Goal: Task Accomplishment & Management: Use online tool/utility

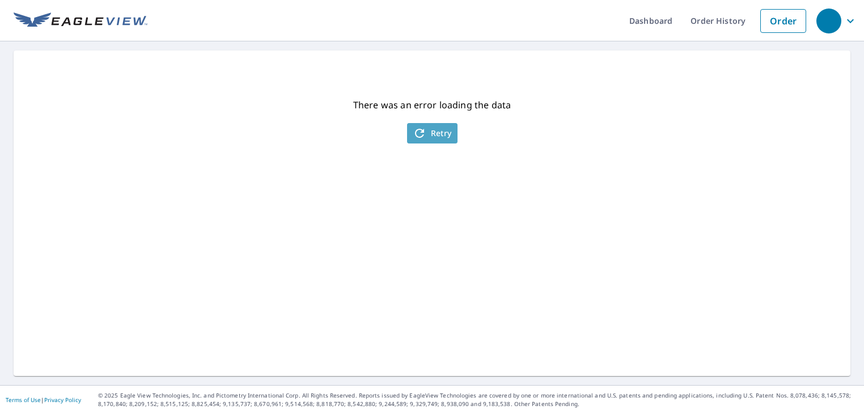
click at [429, 128] on span "Retry" at bounding box center [432, 133] width 39 height 14
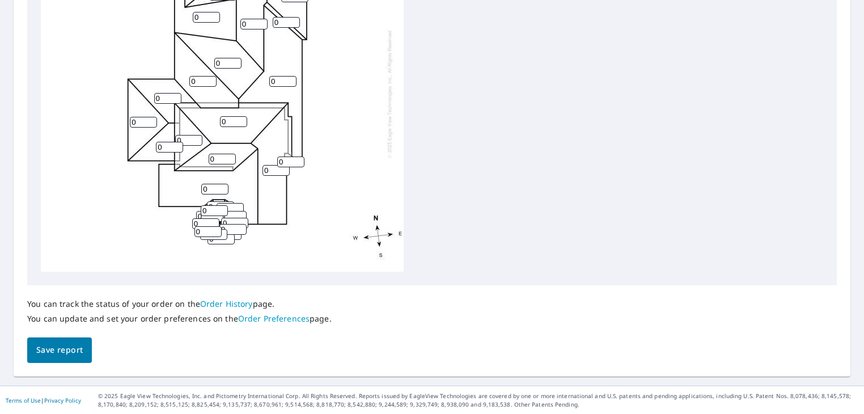
click at [213, 176] on div "0 0 0 0 0 0 0 0 0 0 0 0 0 0 0 0 0 0 0 0 0 0 0 0 0 0 0 0 0 0 0" at bounding box center [222, 93] width 363 height 356
click at [206, 176] on div "0 0 0 0 0 0 0 0 0 0 0 0 0 0 0 0 0 0 0 0 0 0 0 0 0 0 0 0 0 0 0" at bounding box center [222, 93] width 363 height 356
click at [222, 184] on input "1" at bounding box center [214, 189] width 27 height 11
click at [222, 184] on input "2" at bounding box center [214, 189] width 27 height 11
click at [222, 184] on input "3" at bounding box center [214, 189] width 27 height 11
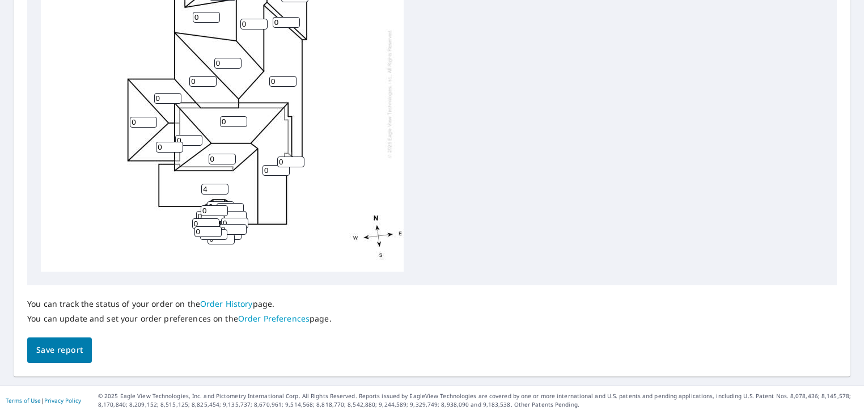
click at [222, 184] on input "4" at bounding box center [214, 189] width 27 height 11
click at [222, 184] on input "5" at bounding box center [214, 189] width 27 height 11
click at [222, 184] on input "6" at bounding box center [214, 189] width 27 height 11
type input "7"
click at [222, 184] on input "7" at bounding box center [214, 189] width 27 height 11
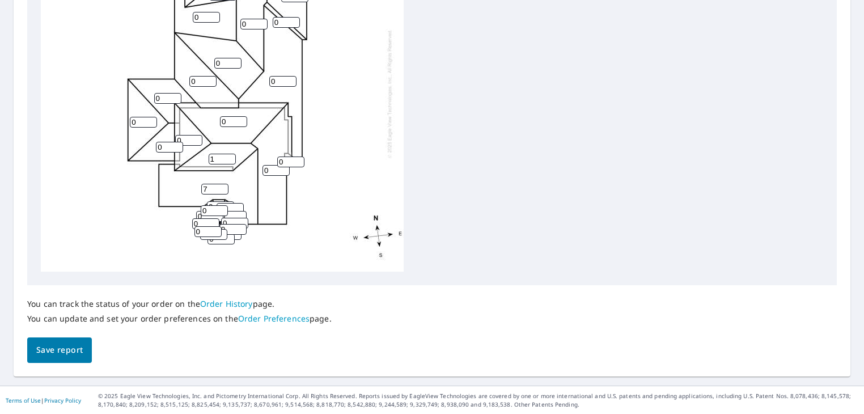
click at [230, 156] on input "1" at bounding box center [222, 159] width 27 height 11
click at [230, 156] on input "2" at bounding box center [222, 159] width 27 height 11
click at [230, 156] on input "3" at bounding box center [222, 159] width 27 height 11
click at [230, 156] on input "4" at bounding box center [222, 159] width 27 height 11
click at [230, 156] on input "5" at bounding box center [222, 159] width 27 height 11
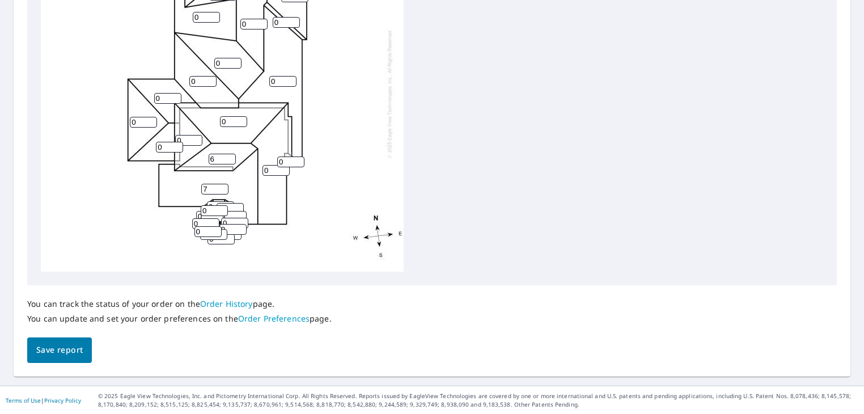
click at [230, 156] on input "6" at bounding box center [222, 159] width 27 height 11
type input "7"
click at [230, 156] on input "7" at bounding box center [222, 159] width 27 height 11
click at [240, 119] on input "1" at bounding box center [233, 121] width 27 height 11
click at [240, 119] on input "2" at bounding box center [233, 121] width 27 height 11
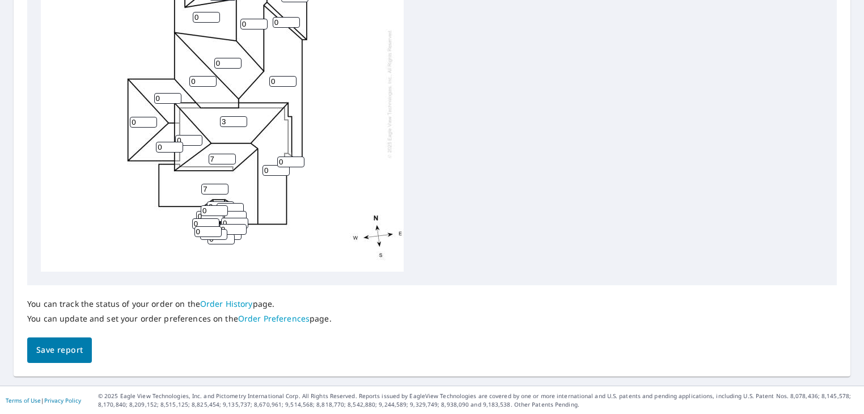
click at [240, 119] on input "3" at bounding box center [233, 121] width 27 height 11
click at [240, 119] on input "4" at bounding box center [233, 121] width 27 height 11
click at [240, 119] on input "5" at bounding box center [233, 121] width 27 height 11
click at [240, 119] on input "6" at bounding box center [233, 121] width 27 height 11
type input "7"
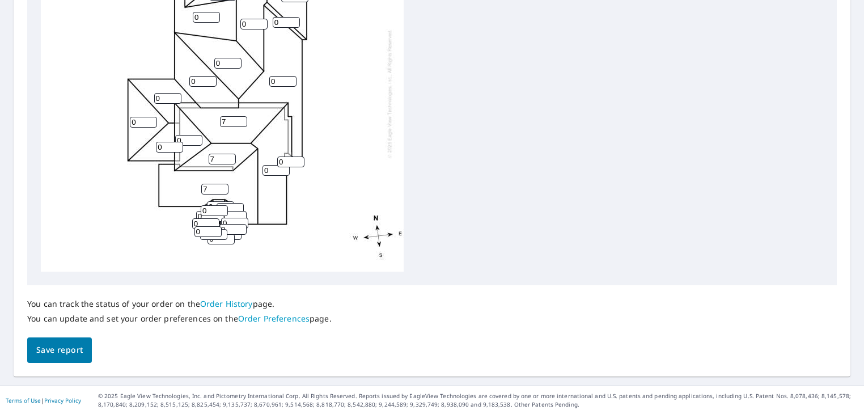
click at [240, 119] on input "7" at bounding box center [233, 121] width 27 height 11
click at [196, 140] on input "1" at bounding box center [188, 140] width 27 height 11
click at [196, 140] on input "2" at bounding box center [188, 140] width 27 height 11
click at [196, 140] on input "3" at bounding box center [188, 140] width 27 height 11
click at [196, 140] on input "4" at bounding box center [188, 140] width 27 height 11
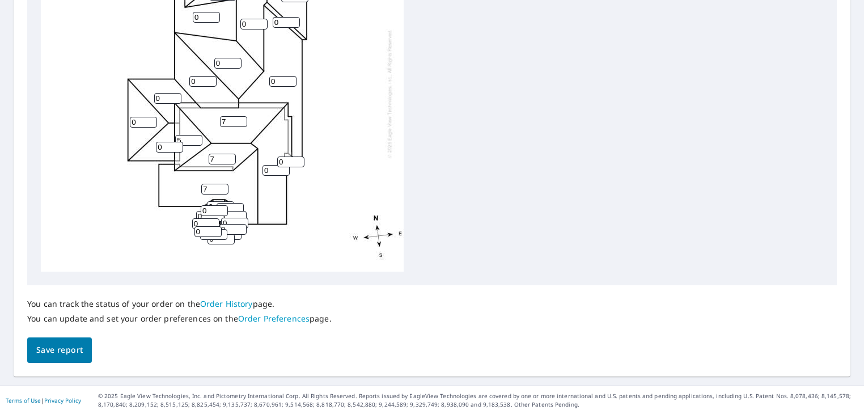
click at [196, 140] on input "5" at bounding box center [188, 140] width 27 height 11
click at [196, 140] on input "6" at bounding box center [188, 140] width 27 height 11
type input "7"
click at [196, 140] on input "7" at bounding box center [188, 140] width 27 height 11
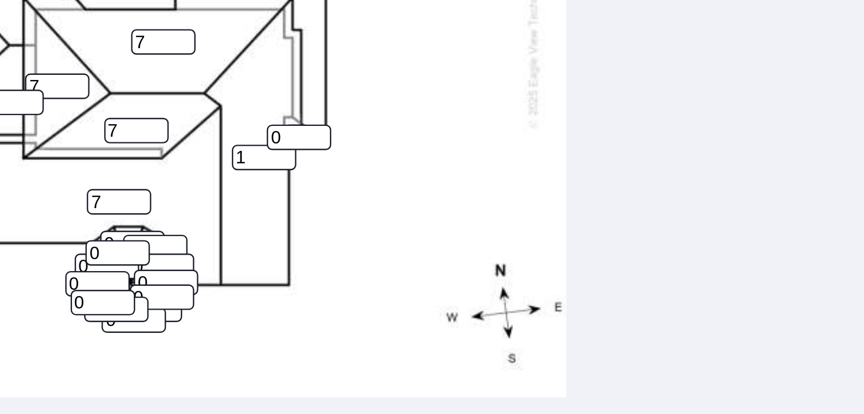
click at [284, 162] on input "1" at bounding box center [276, 167] width 27 height 11
click at [284, 162] on input "2" at bounding box center [276, 167] width 27 height 11
click at [284, 162] on input "3" at bounding box center [276, 167] width 27 height 11
click at [284, 162] on input "4" at bounding box center [276, 167] width 27 height 11
click at [284, 162] on input "5" at bounding box center [276, 167] width 27 height 11
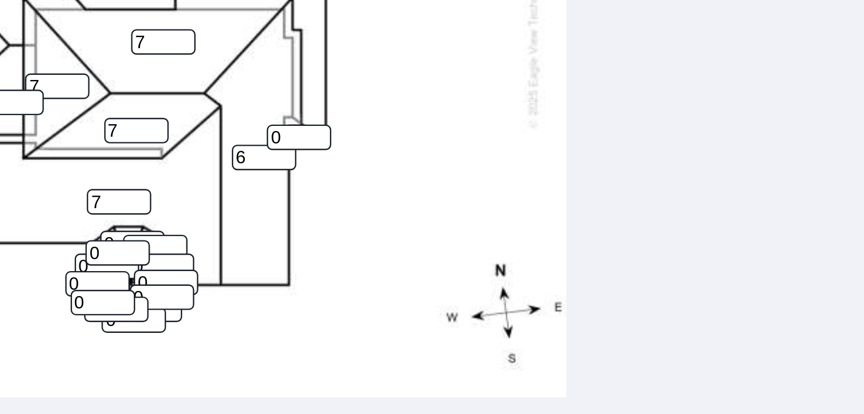
click at [284, 162] on input "6" at bounding box center [276, 167] width 27 height 11
type input "7"
click at [284, 162] on input "7" at bounding box center [276, 167] width 27 height 11
click at [299, 154] on input "1" at bounding box center [290, 159] width 27 height 11
click at [299, 154] on input "2" at bounding box center [290, 159] width 27 height 11
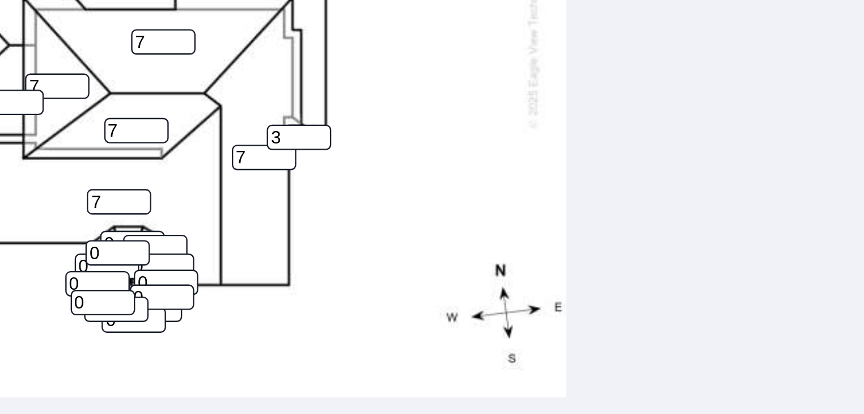
click at [299, 154] on input "3" at bounding box center [290, 159] width 27 height 11
click at [299, 154] on input "4" at bounding box center [290, 159] width 27 height 11
type input "5"
click at [299, 154] on input "5" at bounding box center [290, 159] width 27 height 11
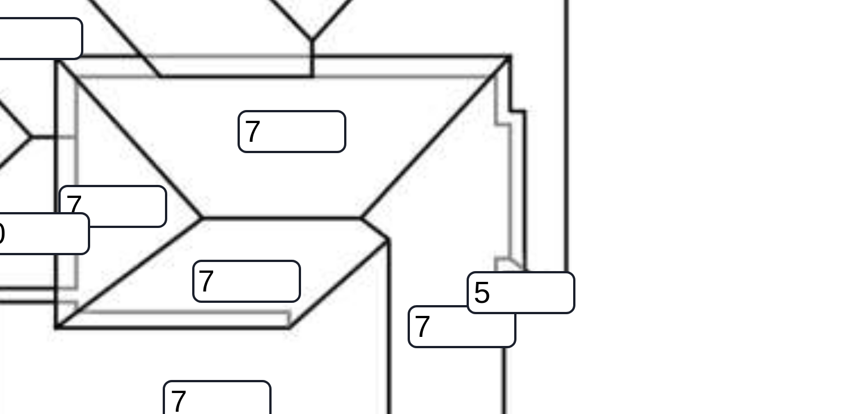
scroll to position [410, 0]
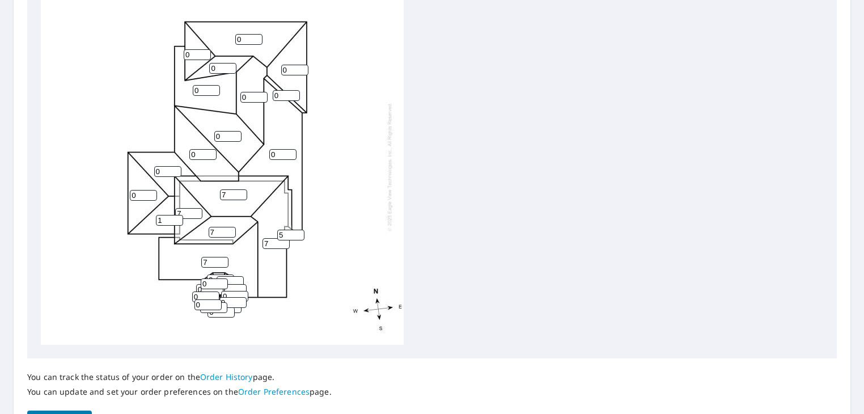
click at [176, 219] on input "1" at bounding box center [169, 220] width 27 height 11
click at [176, 219] on input "2" at bounding box center [169, 220] width 27 height 11
click at [176, 219] on input "3" at bounding box center [169, 220] width 27 height 11
click at [176, 219] on input "4" at bounding box center [169, 220] width 27 height 11
type input "5"
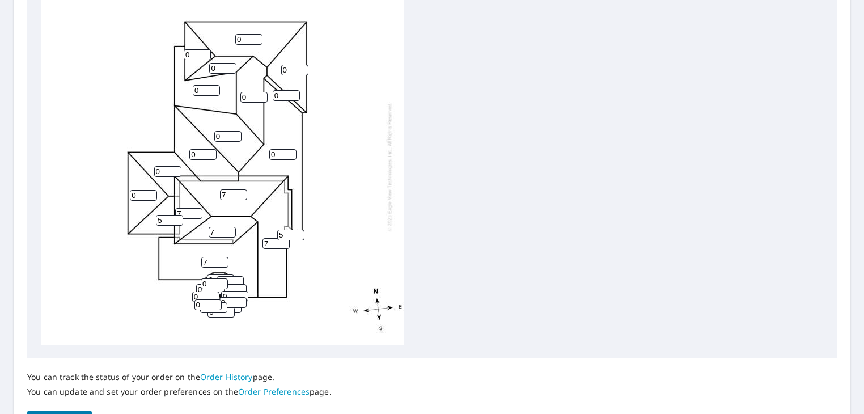
click at [176, 219] on input "5" at bounding box center [169, 220] width 27 height 11
click at [151, 192] on input "1" at bounding box center [143, 195] width 27 height 11
click at [151, 192] on input "2" at bounding box center [143, 195] width 27 height 11
click at [151, 192] on input "3" at bounding box center [143, 195] width 27 height 11
click at [151, 192] on input "4" at bounding box center [143, 195] width 27 height 11
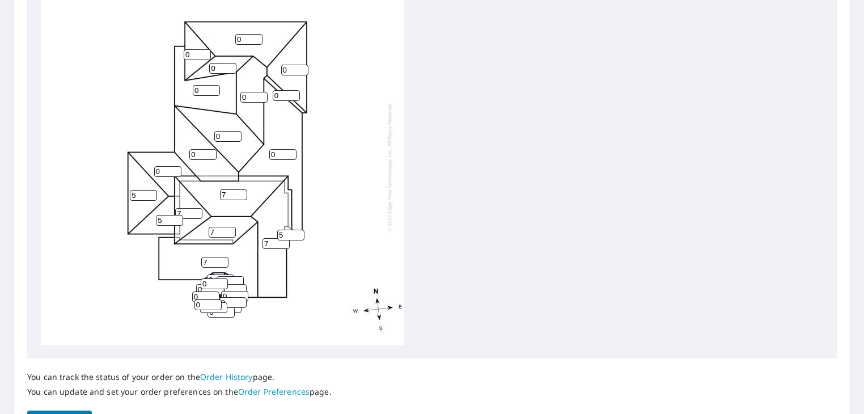
type input "5"
click at [151, 192] on input "5" at bounding box center [143, 195] width 27 height 11
click at [173, 170] on input "1" at bounding box center [167, 171] width 27 height 11
click at [173, 170] on input "2" at bounding box center [167, 171] width 27 height 11
click at [173, 170] on input "3" at bounding box center [167, 171] width 27 height 11
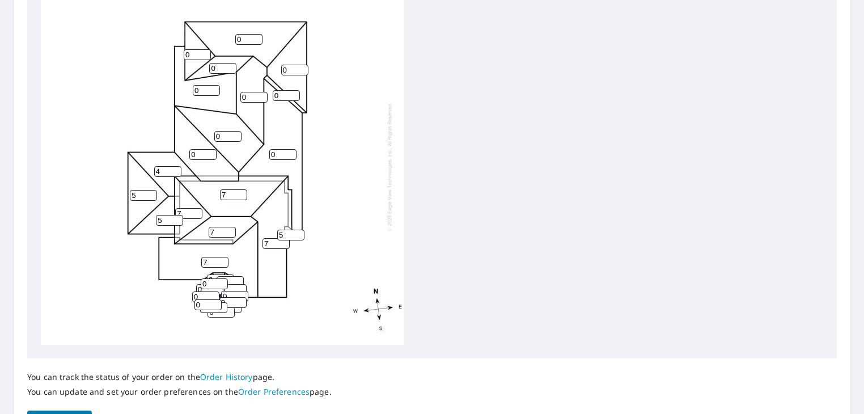
click at [173, 170] on input "4" at bounding box center [167, 171] width 27 height 11
type input "5"
click at [173, 170] on input "5" at bounding box center [167, 171] width 27 height 11
click at [210, 153] on input "1" at bounding box center [202, 154] width 27 height 11
click at [210, 153] on input "2" at bounding box center [202, 154] width 27 height 11
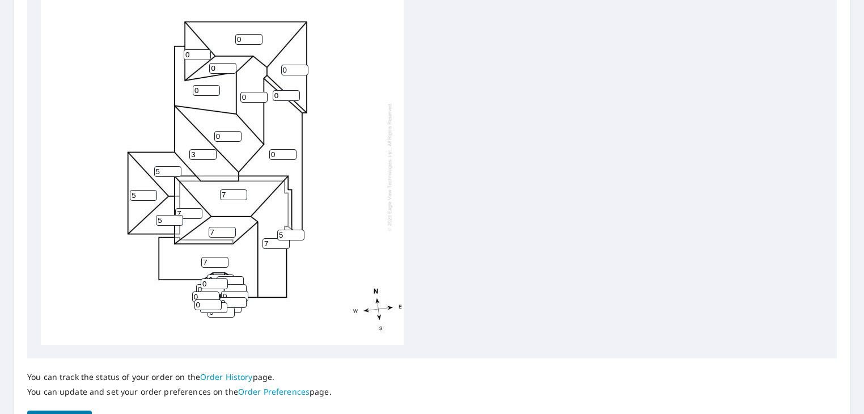
click at [210, 153] on input "3" at bounding box center [202, 154] width 27 height 11
type input "4"
click at [210, 153] on input "4" at bounding box center [202, 154] width 27 height 11
type input "4"
click at [175, 174] on input "4" at bounding box center [167, 171] width 27 height 11
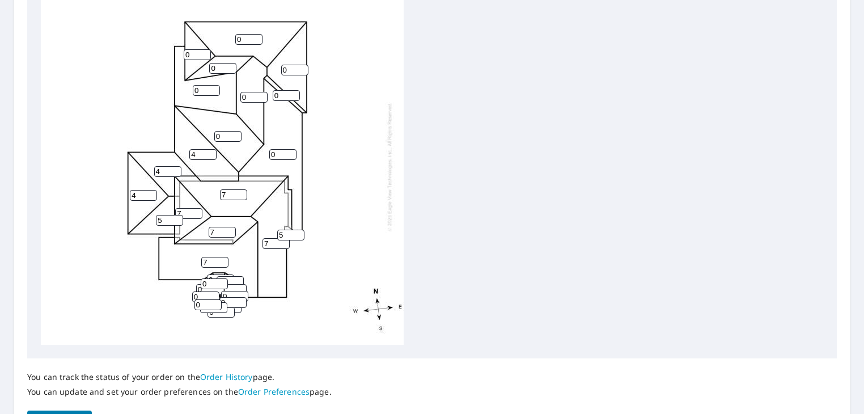
type input "4"
click at [153, 197] on input "4" at bounding box center [143, 195] width 27 height 11
type input "4"
click at [178, 222] on input "4" at bounding box center [169, 220] width 27 height 11
click at [297, 236] on input "4" at bounding box center [290, 235] width 27 height 11
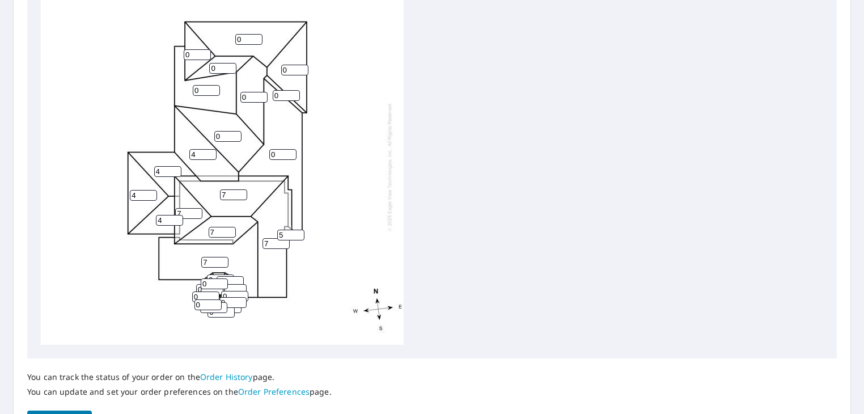
type input "5"
click at [299, 233] on input "5" at bounding box center [290, 235] width 27 height 11
click at [290, 153] on input "1" at bounding box center [282, 154] width 27 height 11
click at [290, 153] on input "2" at bounding box center [282, 154] width 27 height 11
click at [290, 153] on input "3" at bounding box center [282, 154] width 27 height 11
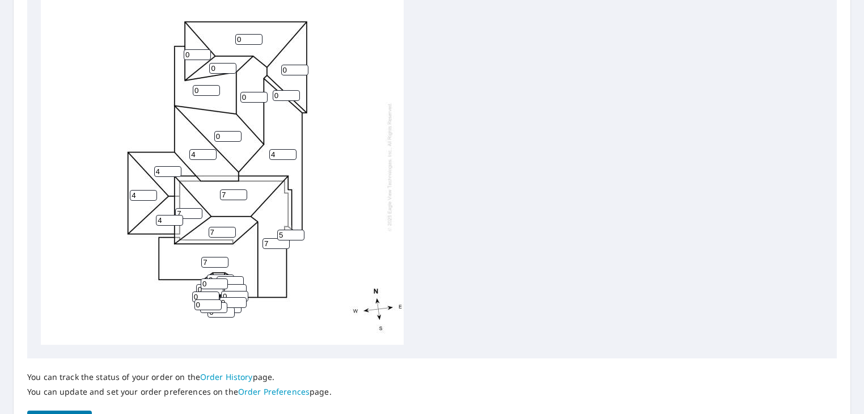
click at [290, 153] on input "4" at bounding box center [282, 154] width 27 height 11
click at [290, 153] on input "5" at bounding box center [282, 154] width 27 height 11
type input "4"
click at [290, 156] on input "4" at bounding box center [282, 154] width 27 height 11
type input "4"
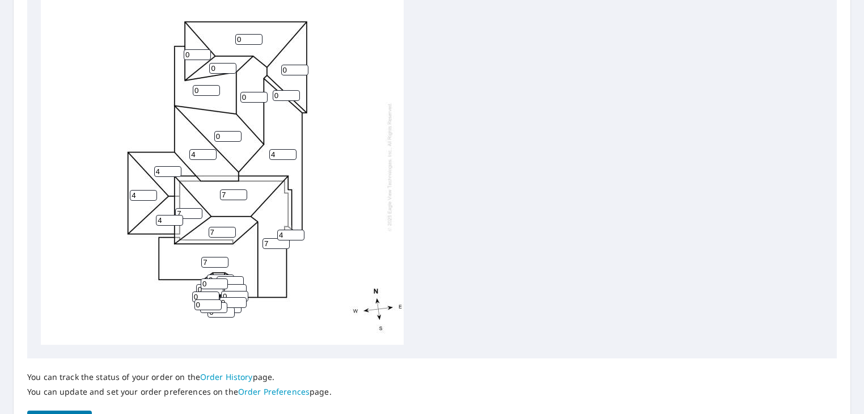
click at [298, 237] on input "4" at bounding box center [290, 235] width 27 height 11
click at [235, 137] on input "0" at bounding box center [227, 136] width 27 height 11
click at [235, 133] on input "1" at bounding box center [227, 136] width 27 height 11
click at [235, 133] on input "2" at bounding box center [227, 136] width 27 height 11
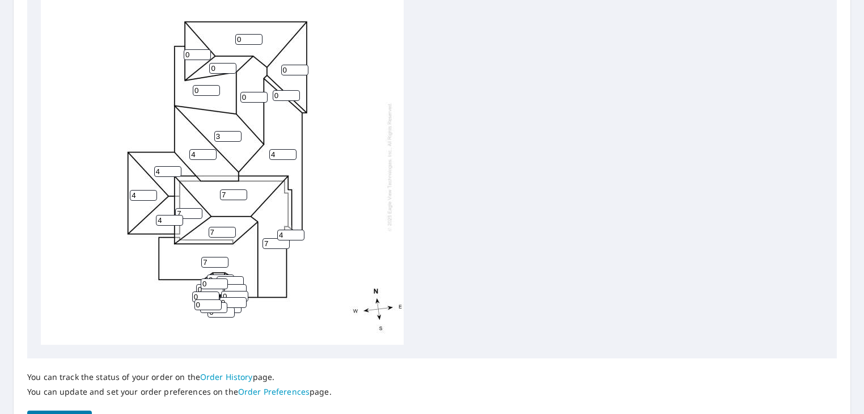
click at [235, 133] on input "3" at bounding box center [227, 136] width 27 height 11
type input "4"
click at [235, 133] on input "4" at bounding box center [227, 136] width 27 height 11
click at [295, 92] on input "1" at bounding box center [286, 95] width 27 height 11
click at [295, 92] on input "2" at bounding box center [286, 95] width 27 height 11
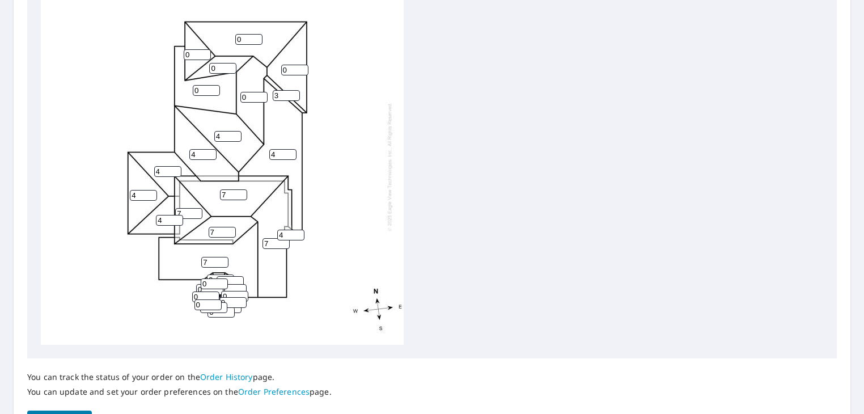
click at [295, 92] on input "3" at bounding box center [286, 95] width 27 height 11
type input "4"
click at [295, 92] on input "4" at bounding box center [286, 95] width 27 height 11
click at [299, 67] on input "1" at bounding box center [294, 70] width 27 height 11
click at [299, 67] on input "2" at bounding box center [294, 70] width 27 height 11
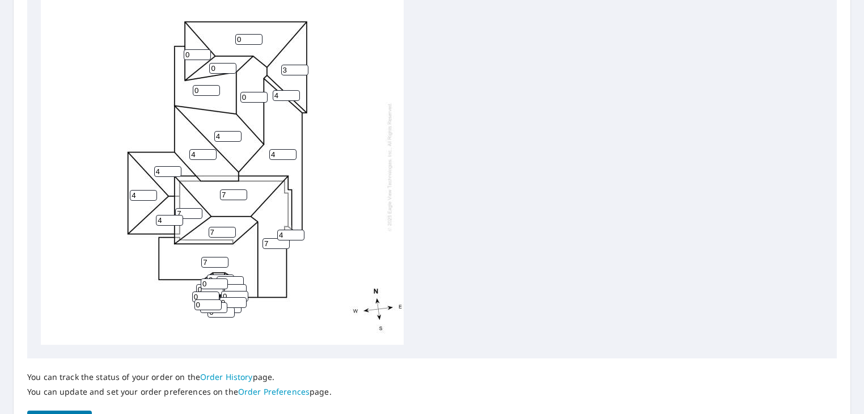
click at [299, 67] on input "3" at bounding box center [294, 70] width 27 height 11
type input "4"
click at [299, 67] on input "4" at bounding box center [294, 70] width 27 height 11
click at [263, 95] on input "1" at bounding box center [253, 97] width 27 height 11
click at [263, 95] on input "2" at bounding box center [253, 97] width 27 height 11
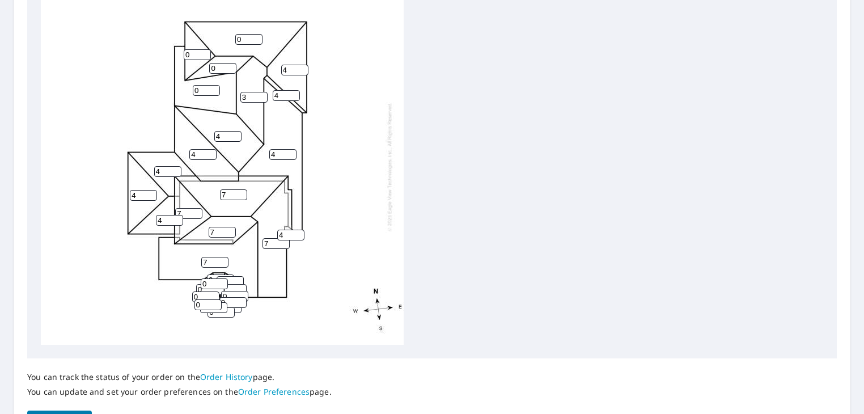
click at [263, 95] on input "3" at bounding box center [253, 97] width 27 height 11
type input "4"
click at [263, 95] on input "4" at bounding box center [253, 97] width 27 height 11
click at [257, 39] on input "1" at bounding box center [248, 39] width 27 height 11
click at [257, 39] on input "2" at bounding box center [248, 39] width 27 height 11
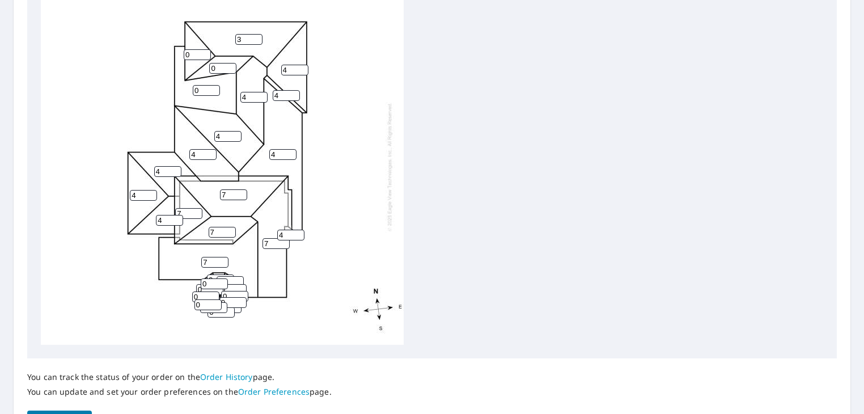
click at [257, 39] on input "3" at bounding box center [248, 39] width 27 height 11
type input "4"
click at [257, 39] on input "4" at bounding box center [248, 39] width 27 height 11
click at [205, 54] on input "1" at bounding box center [197, 54] width 27 height 11
click at [205, 54] on input "2" at bounding box center [197, 54] width 27 height 11
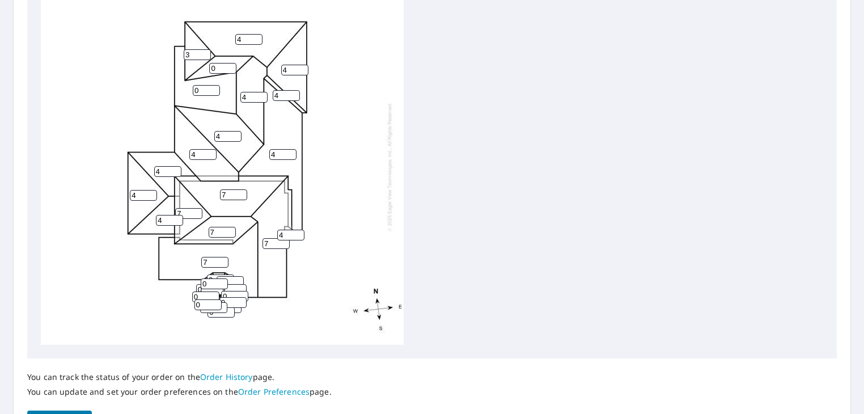
click at [205, 54] on input "3" at bounding box center [197, 54] width 27 height 11
type input "4"
click at [205, 54] on input "4" at bounding box center [197, 54] width 27 height 11
click at [231, 68] on input "0" at bounding box center [222, 68] width 27 height 11
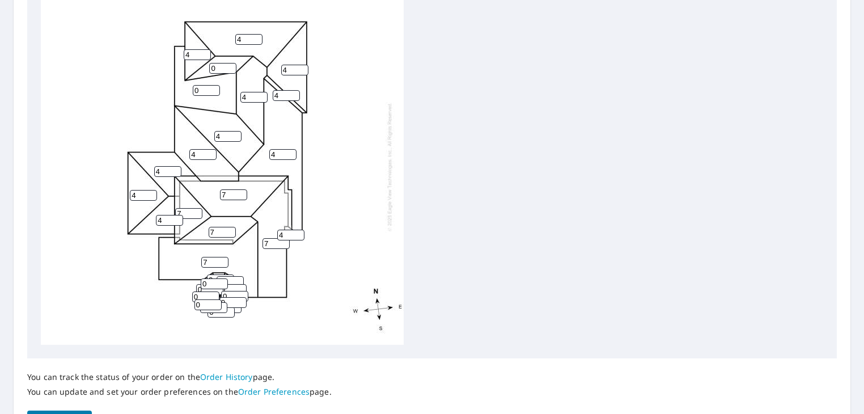
click at [231, 68] on input "0" at bounding box center [222, 68] width 27 height 11
click at [231, 65] on input "1" at bounding box center [222, 68] width 27 height 11
click at [231, 65] on input "2" at bounding box center [222, 68] width 27 height 11
click at [231, 65] on input "3" at bounding box center [222, 68] width 27 height 11
type input "4"
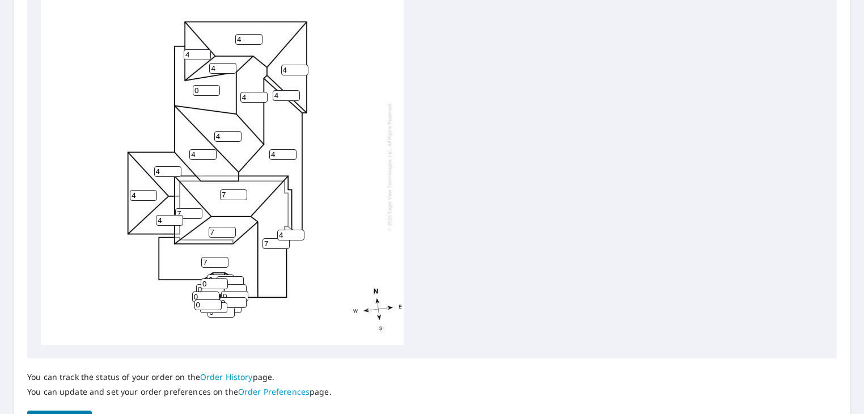
click at [231, 65] on input "4" at bounding box center [222, 68] width 27 height 11
type input "1"
click at [213, 87] on input "1" at bounding box center [206, 90] width 27 height 11
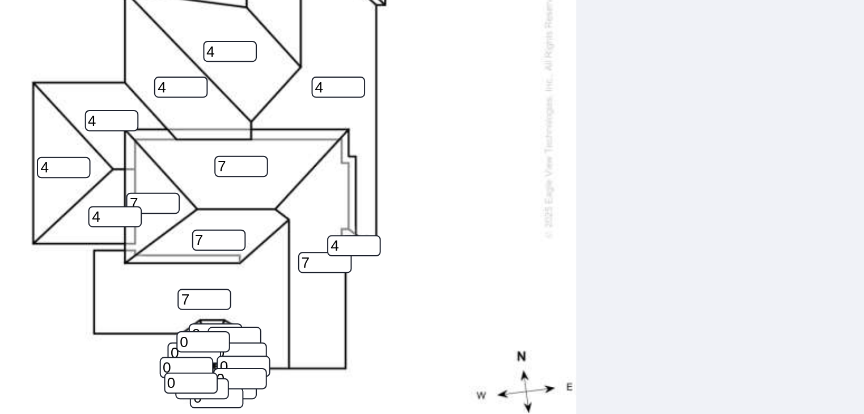
scroll to position [11, 0]
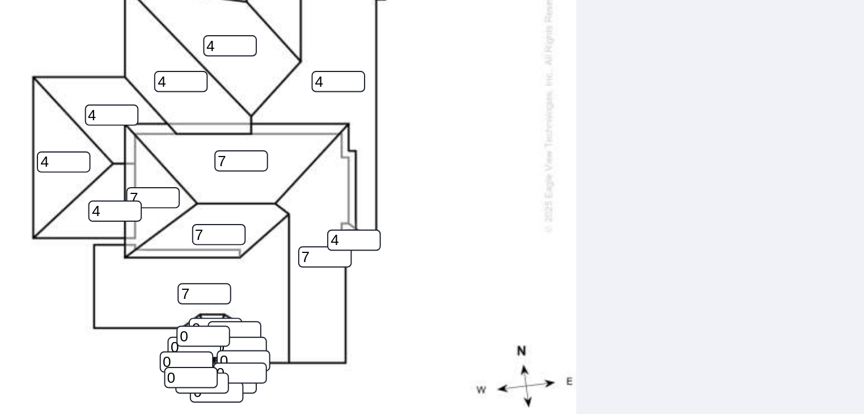
click at [229, 290] on input "0" at bounding box center [232, 295] width 27 height 11
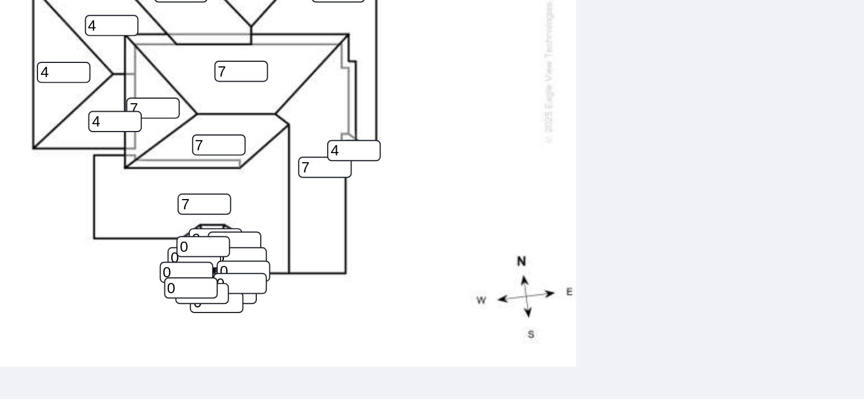
scroll to position [483, 0]
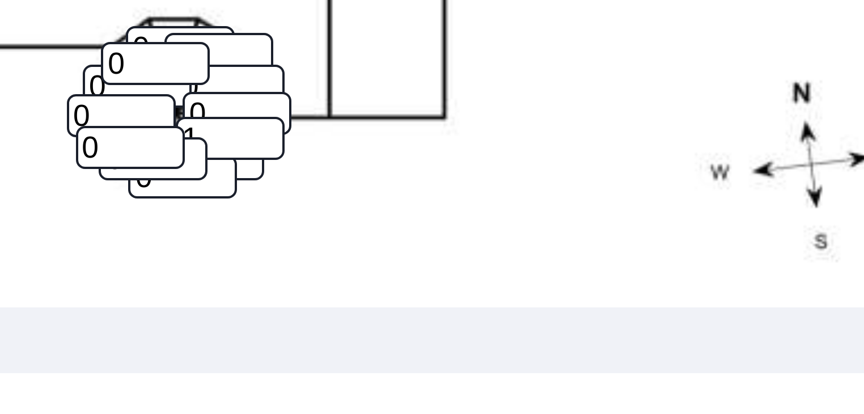
click at [240, 221] on input "1" at bounding box center [232, 226] width 27 height 11
click at [240, 221] on input "3" at bounding box center [232, 226] width 27 height 11
click at [240, 221] on input "4" at bounding box center [232, 226] width 27 height 11
click at [240, 221] on input "5" at bounding box center [232, 226] width 27 height 11
click at [240, 221] on input "6" at bounding box center [232, 226] width 27 height 11
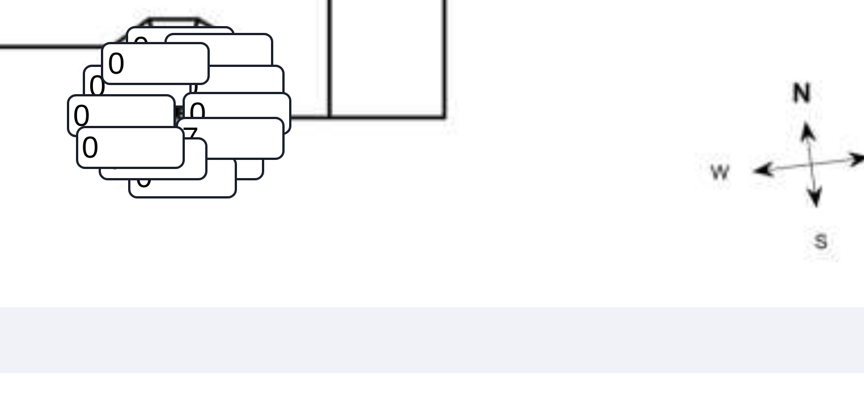
click at [240, 221] on input "7" at bounding box center [232, 226] width 27 height 11
click at [240, 221] on input "8" at bounding box center [232, 226] width 27 height 11
click at [240, 221] on input "9" at bounding box center [232, 226] width 27 height 11
type input "10"
click at [240, 221] on input "10" at bounding box center [232, 226] width 27 height 11
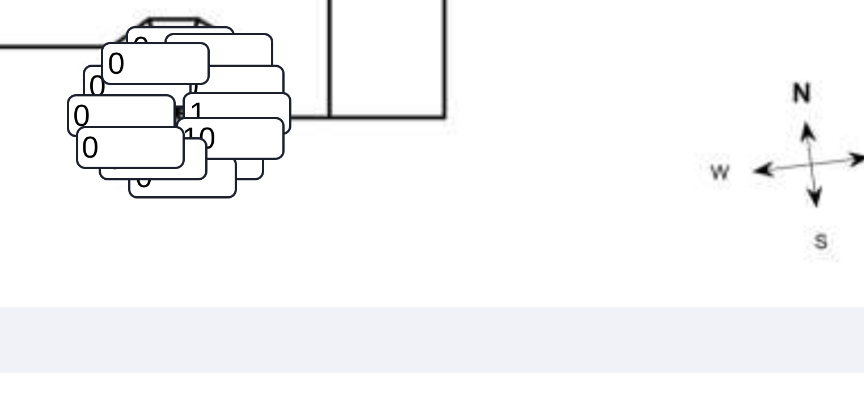
click at [242, 215] on input "1" at bounding box center [234, 220] width 27 height 11
click at [242, 215] on input "2" at bounding box center [234, 220] width 27 height 11
click at [242, 215] on input "3" at bounding box center [234, 220] width 27 height 11
click at [242, 215] on input "4" at bounding box center [234, 220] width 27 height 11
click at [242, 215] on input "5" at bounding box center [234, 220] width 27 height 11
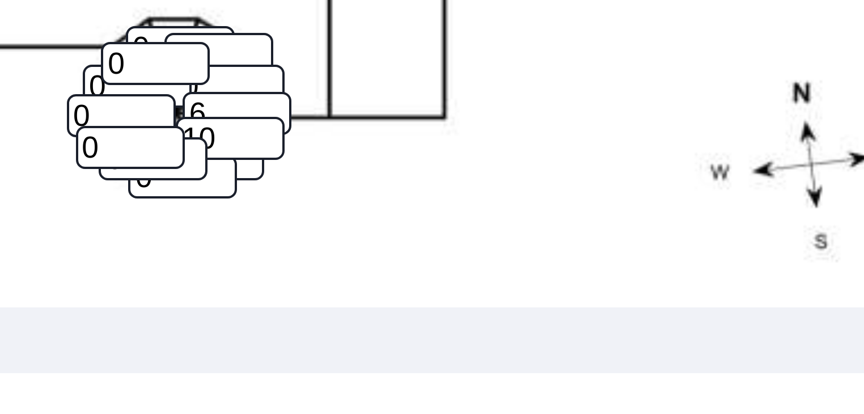
click at [242, 215] on input "6" at bounding box center [234, 220] width 27 height 11
click at [242, 215] on input "7" at bounding box center [234, 220] width 27 height 11
click at [242, 215] on input "8" at bounding box center [234, 220] width 27 height 11
click at [242, 215] on input "9" at bounding box center [234, 220] width 27 height 11
type input "10"
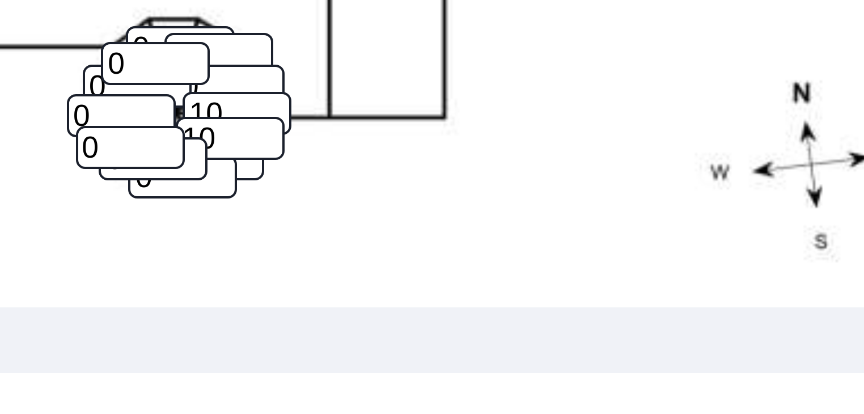
click at [242, 215] on input "10" at bounding box center [234, 220] width 27 height 11
click at [240, 208] on input "1" at bounding box center [232, 213] width 27 height 11
click at [240, 208] on input "2" at bounding box center [232, 213] width 27 height 11
click at [240, 208] on input "3" at bounding box center [232, 213] width 27 height 11
click at [240, 208] on input "4" at bounding box center [232, 213] width 27 height 11
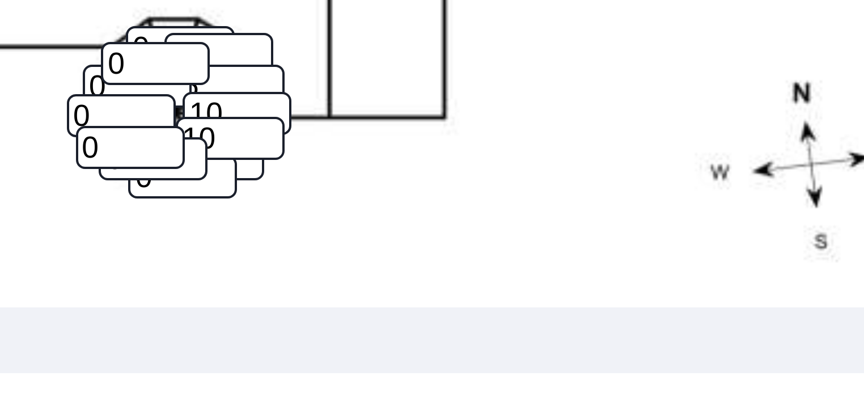
click at [240, 208] on input "5" at bounding box center [232, 213] width 27 height 11
click at [240, 208] on input "6" at bounding box center [232, 213] width 27 height 11
click at [240, 208] on input "7" at bounding box center [232, 213] width 27 height 11
click at [240, 208] on input "8" at bounding box center [232, 213] width 27 height 11
click at [240, 208] on input "9" at bounding box center [232, 213] width 27 height 11
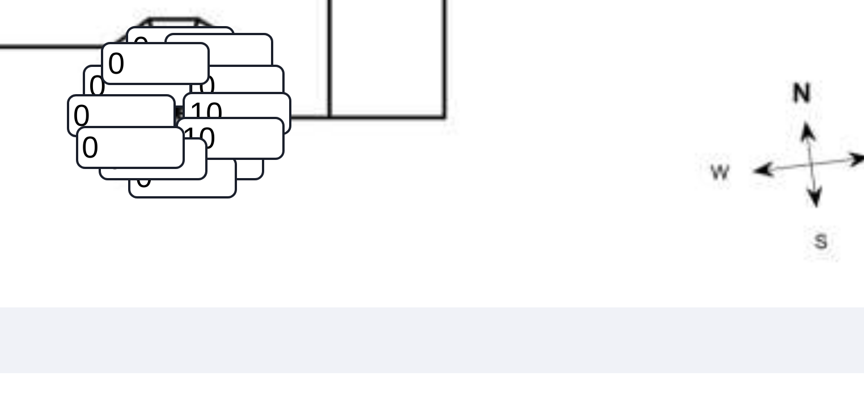
type input "10"
click at [240, 208] on input "10" at bounding box center [232, 213] width 27 height 11
click at [229, 231] on input "1" at bounding box center [221, 236] width 27 height 11
click at [229, 231] on input "2" at bounding box center [221, 236] width 27 height 11
click at [229, 231] on input "3" at bounding box center [221, 236] width 27 height 11
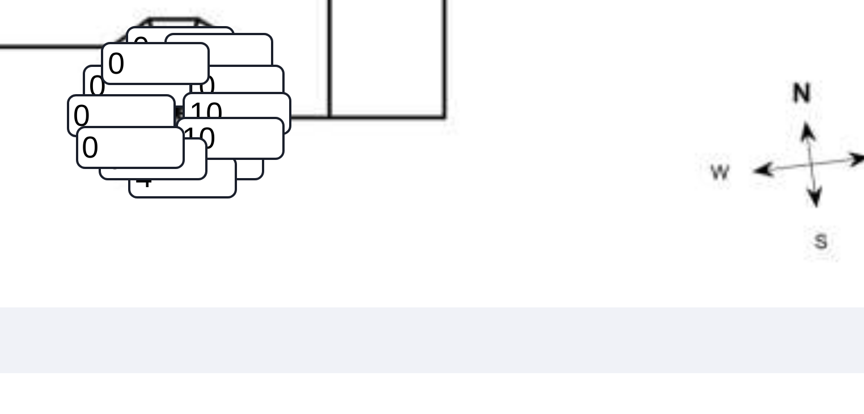
click at [229, 231] on input "4" at bounding box center [221, 236] width 27 height 11
click at [229, 231] on input "5" at bounding box center [221, 236] width 27 height 11
click at [229, 231] on input "6" at bounding box center [221, 236] width 27 height 11
click at [229, 231] on input "7" at bounding box center [221, 236] width 27 height 11
click at [229, 231] on input "8" at bounding box center [221, 236] width 27 height 11
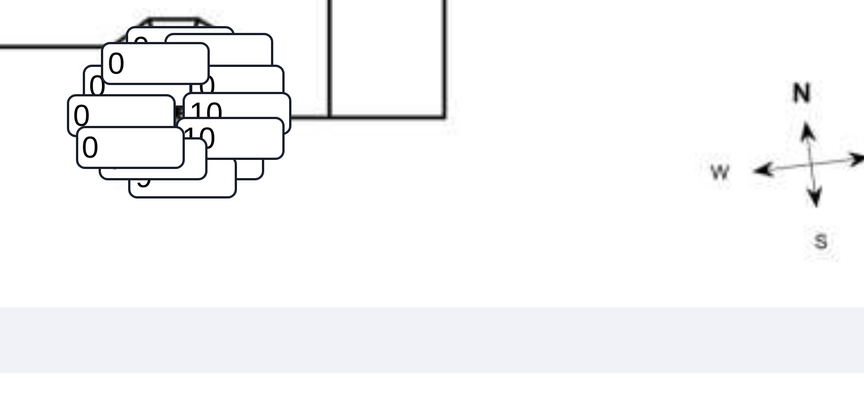
click at [229, 231] on input "9" at bounding box center [221, 236] width 27 height 11
type input "10"
click at [229, 231] on input "10" at bounding box center [221, 236] width 27 height 11
click at [222, 226] on input "1" at bounding box center [213, 231] width 27 height 11
click at [222, 226] on input "2" at bounding box center [213, 231] width 27 height 11
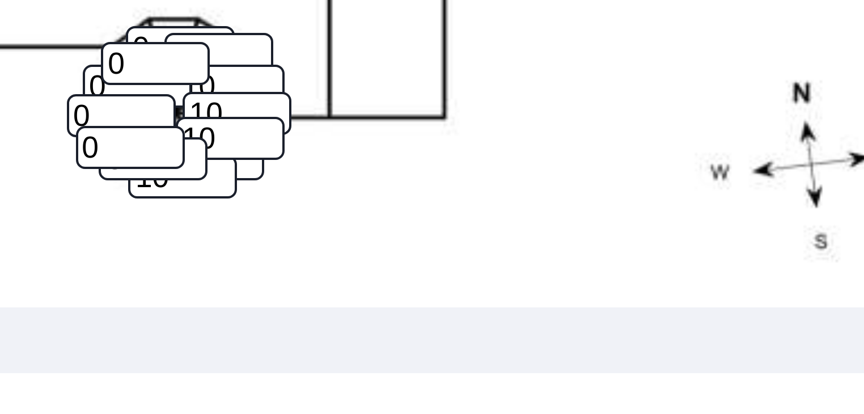
click at [222, 226] on input "3" at bounding box center [213, 231] width 27 height 11
click at [222, 226] on input "4" at bounding box center [213, 231] width 27 height 11
click at [222, 226] on input "5" at bounding box center [213, 231] width 27 height 11
click at [222, 226] on input "6" at bounding box center [213, 231] width 27 height 11
click at [222, 226] on input "7" at bounding box center [213, 231] width 27 height 11
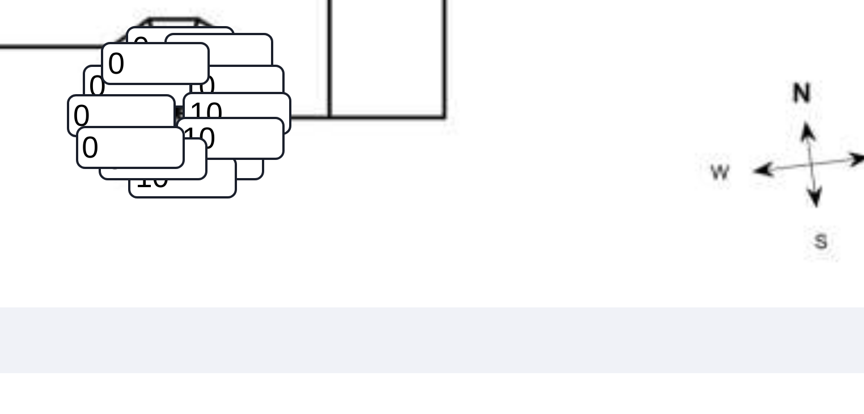
click at [222, 226] on input "8" at bounding box center [213, 231] width 27 height 11
click at [222, 226] on input "9" at bounding box center [213, 231] width 27 height 11
type input "10"
click at [222, 226] on input "10" at bounding box center [213, 231] width 27 height 11
click at [216, 223] on input "1" at bounding box center [208, 228] width 27 height 11
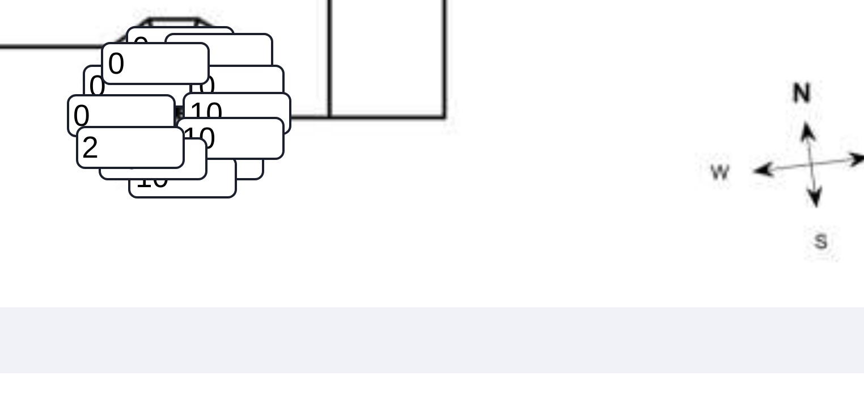
click at [216, 223] on input "2" at bounding box center [208, 228] width 27 height 11
click at [216, 223] on input "3" at bounding box center [208, 228] width 27 height 11
click at [216, 223] on input "4" at bounding box center [208, 228] width 27 height 11
click at [216, 223] on input "5" at bounding box center [208, 228] width 27 height 11
click at [216, 223] on input "6" at bounding box center [208, 228] width 27 height 11
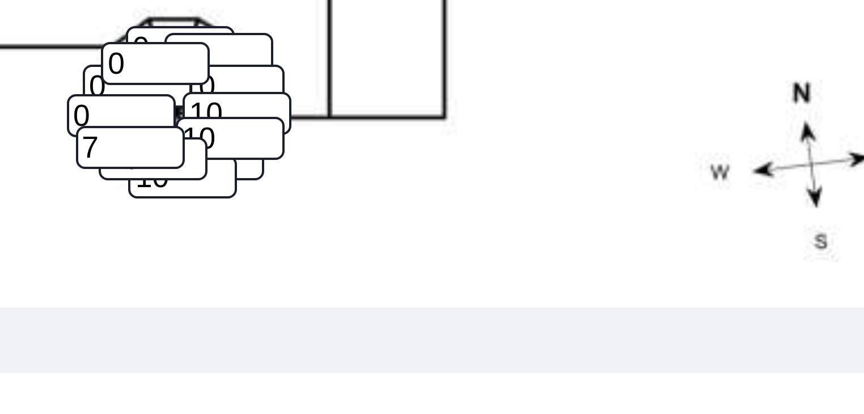
click at [216, 223] on input "7" at bounding box center [208, 228] width 27 height 11
click at [216, 223] on input "8" at bounding box center [208, 228] width 27 height 11
click at [216, 223] on input "9" at bounding box center [208, 228] width 27 height 11
type input "10"
click at [216, 223] on input "10" at bounding box center [208, 228] width 27 height 11
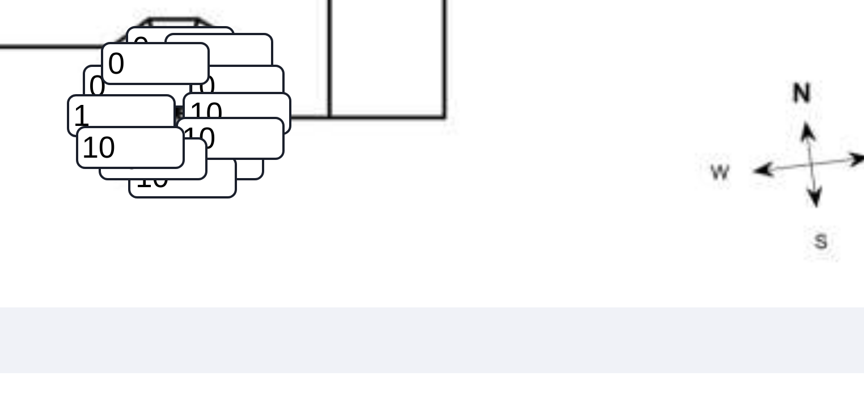
click at [213, 216] on input "1" at bounding box center [205, 221] width 27 height 11
click at [213, 216] on input "2" at bounding box center [205, 221] width 27 height 11
click at [213, 216] on input "3" at bounding box center [205, 221] width 27 height 11
click at [213, 216] on input "4" at bounding box center [205, 221] width 27 height 11
click at [213, 216] on input "5" at bounding box center [205, 221] width 27 height 11
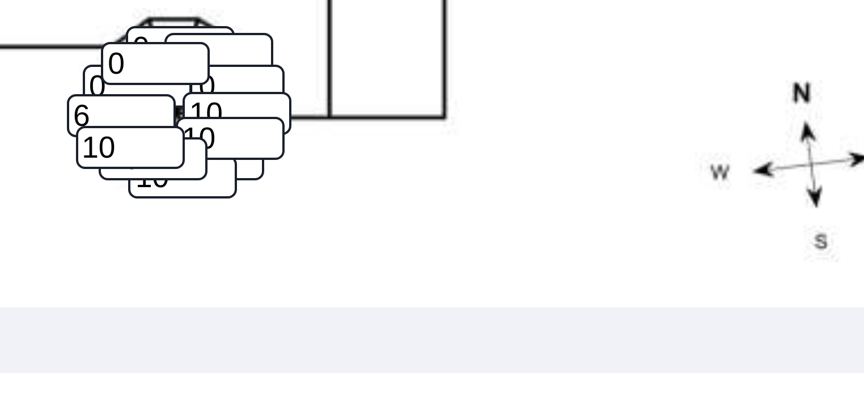
click at [213, 216] on input "6" at bounding box center [205, 221] width 27 height 11
click at [213, 216] on input "7" at bounding box center [205, 221] width 27 height 11
click at [213, 216] on input "8" at bounding box center [205, 221] width 27 height 11
click at [213, 216] on input "9" at bounding box center [205, 221] width 27 height 11
type input "10"
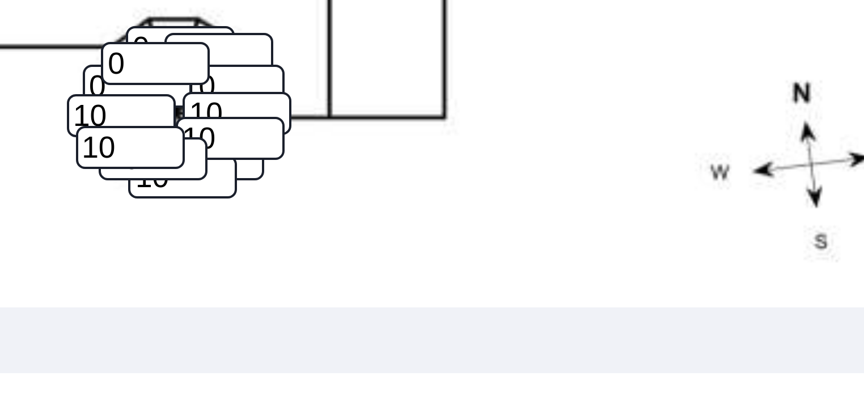
click at [213, 216] on input "10" at bounding box center [205, 221] width 27 height 11
click at [221, 202] on input "1" at bounding box center [214, 207] width 27 height 11
click at [221, 202] on input "2" at bounding box center [214, 207] width 27 height 11
click at [221, 202] on input "3" at bounding box center [214, 207] width 27 height 11
click at [221, 202] on input "4" at bounding box center [214, 207] width 27 height 11
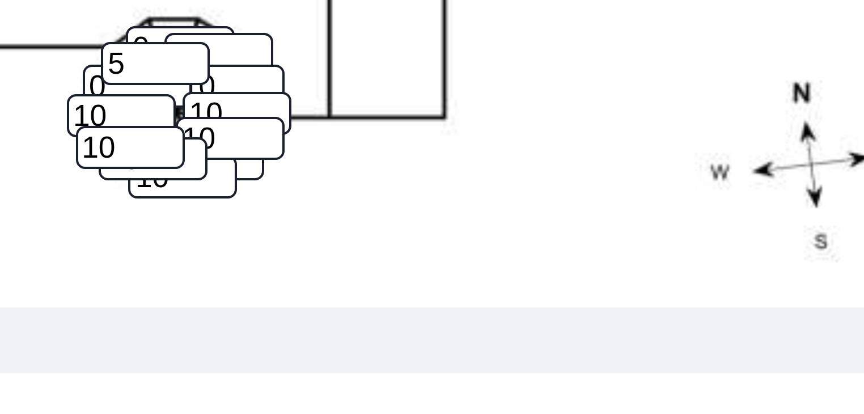
click at [221, 202] on input "5" at bounding box center [214, 207] width 27 height 11
click at [221, 202] on input "6" at bounding box center [214, 207] width 27 height 11
click at [221, 202] on input "7" at bounding box center [214, 207] width 27 height 11
click at [221, 202] on input "8" at bounding box center [214, 207] width 27 height 11
click at [221, 202] on input "9" at bounding box center [214, 207] width 27 height 11
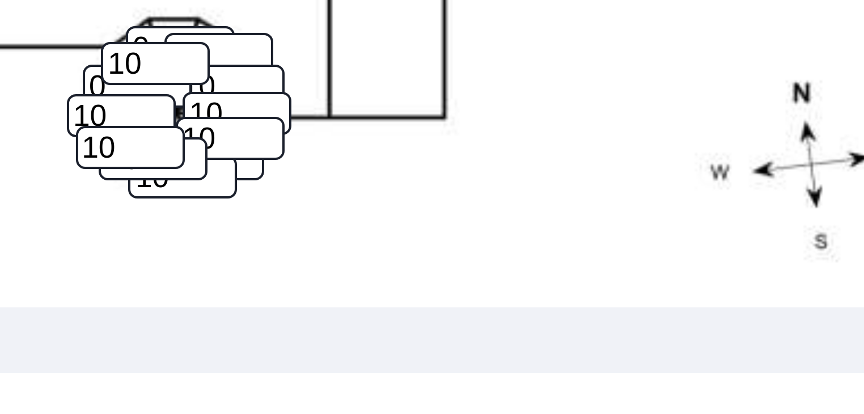
type input "10"
click at [221, 202] on input "10" at bounding box center [214, 207] width 27 height 11
click at [199, 208] on input "0" at bounding box center [209, 213] width 27 height 11
click at [214, 199] on input "0" at bounding box center [220, 204] width 27 height 11
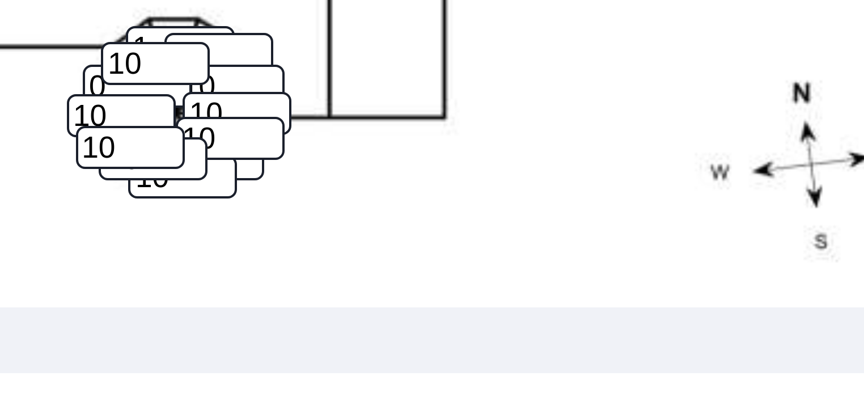
click at [228, 199] on input "1" at bounding box center [220, 204] width 27 height 11
click at [228, 199] on input "2" at bounding box center [220, 204] width 27 height 11
click at [228, 199] on input "3" at bounding box center [220, 204] width 27 height 11
click at [228, 199] on input "4" at bounding box center [220, 204] width 27 height 11
click at [228, 199] on input "5" at bounding box center [220, 204] width 27 height 11
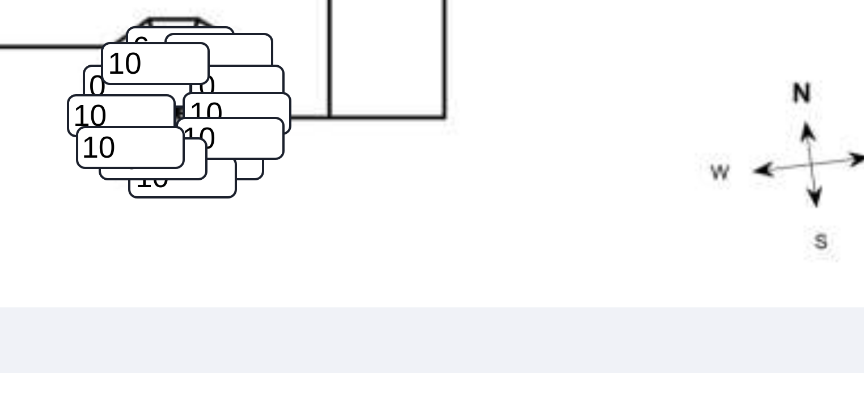
click at [228, 199] on input "6" at bounding box center [220, 204] width 27 height 11
click at [228, 199] on input "7" at bounding box center [220, 204] width 27 height 11
click at [228, 199] on input "8" at bounding box center [220, 204] width 27 height 11
click at [228, 199] on input "9" at bounding box center [220, 204] width 27 height 11
type input "10"
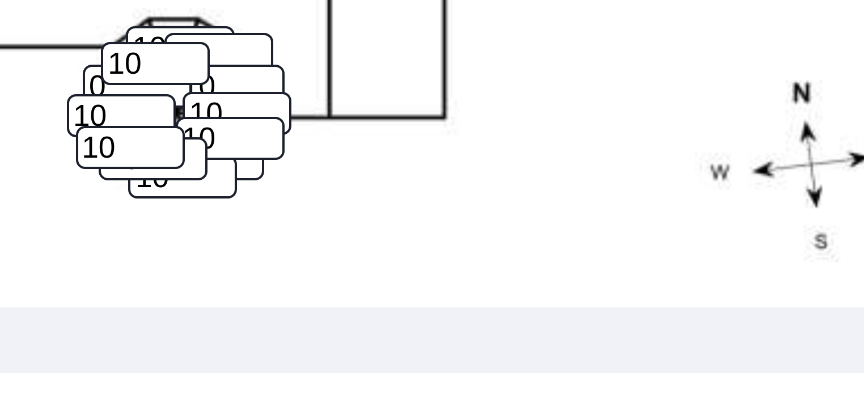
click at [228, 199] on input "10" at bounding box center [220, 204] width 27 height 11
click at [242, 209] on input "11" at bounding box center [232, 213] width 27 height 11
click at [242, 209] on input "12" at bounding box center [232, 213] width 27 height 11
click at [242, 209] on input "13" at bounding box center [232, 213] width 27 height 11
click at [242, 209] on input "14" at bounding box center [232, 213] width 27 height 11
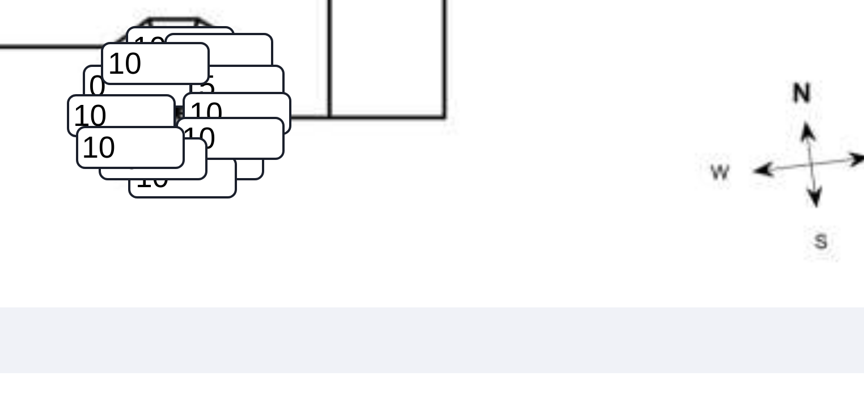
click at [242, 209] on input "15" at bounding box center [232, 213] width 27 height 11
click at [242, 209] on input "16" at bounding box center [232, 213] width 27 height 11
click at [242, 209] on input "17" at bounding box center [232, 213] width 27 height 11
click at [242, 209] on input "18" at bounding box center [232, 213] width 27 height 11
click at [242, 209] on input "19" at bounding box center [232, 213] width 27 height 11
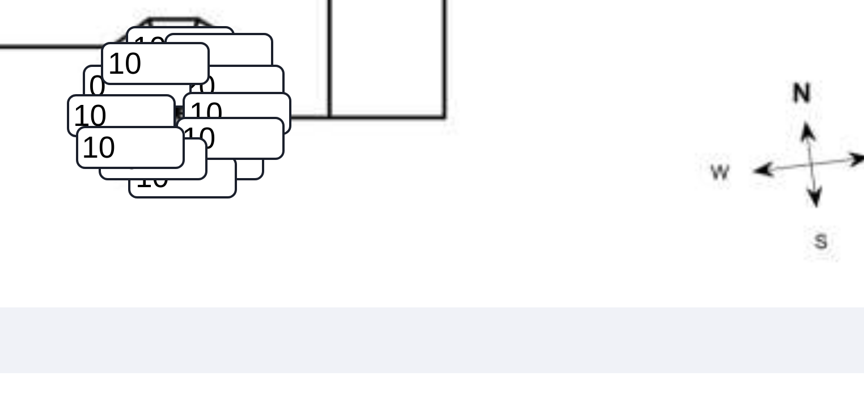
type input "20"
click at [242, 209] on input "20" at bounding box center [232, 213] width 27 height 11
click at [219, 212] on input "0" at bounding box center [209, 213] width 27 height 11
type input "10"
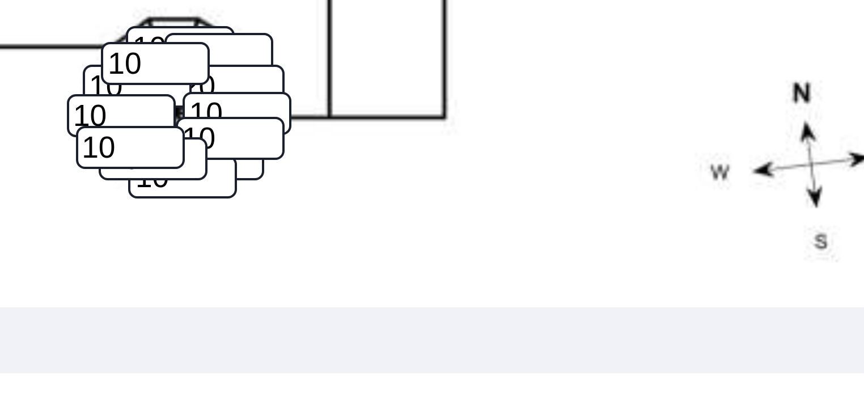
click at [238, 200] on input "1" at bounding box center [230, 205] width 27 height 11
click at [238, 200] on input "2" at bounding box center [230, 205] width 27 height 11
click at [238, 200] on input "3" at bounding box center [230, 205] width 27 height 11
click at [238, 200] on input "4" at bounding box center [230, 205] width 27 height 11
click at [238, 200] on input "5" at bounding box center [230, 205] width 27 height 11
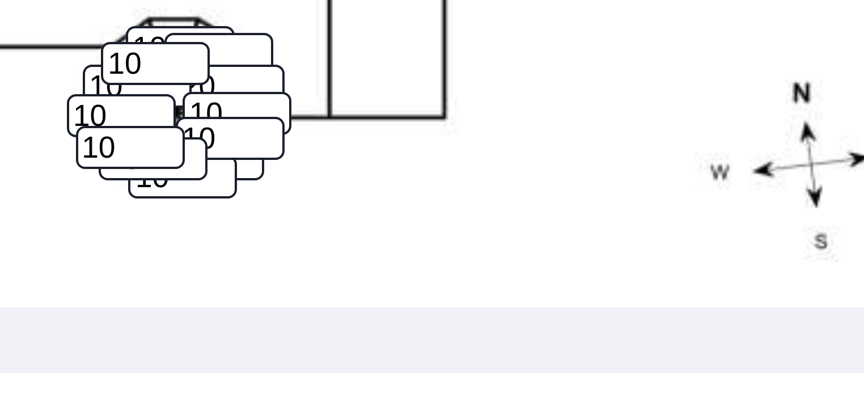
click at [238, 200] on input "6" at bounding box center [230, 205] width 27 height 11
click at [238, 200] on input "7" at bounding box center [230, 205] width 27 height 11
click at [238, 200] on input "8" at bounding box center [230, 205] width 27 height 11
click at [238, 200] on input "9" at bounding box center [230, 205] width 27 height 11
type input "10"
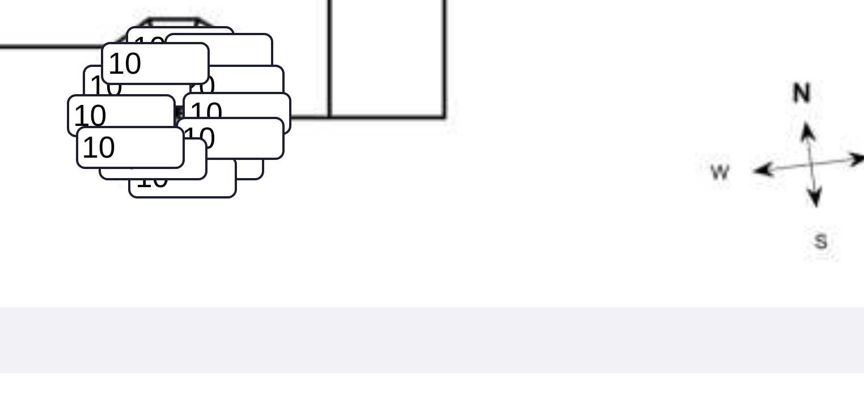
click at [238, 200] on input "10" at bounding box center [230, 205] width 27 height 11
click at [239, 233] on input "0" at bounding box center [227, 231] width 27 height 11
type input "10"
click at [225, 230] on input "11" at bounding box center [213, 231] width 27 height 11
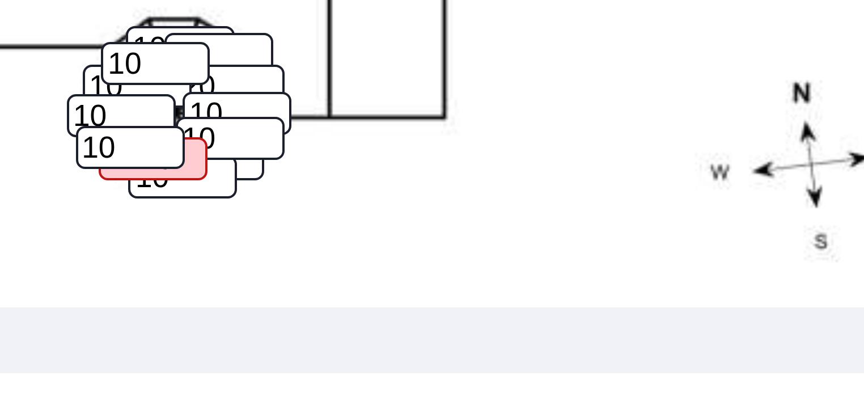
click at [222, 227] on input "1110" at bounding box center [213, 231] width 27 height 11
click at [222, 233] on input "9" at bounding box center [213, 231] width 27 height 11
click at [222, 233] on input "8" at bounding box center [213, 231] width 27 height 11
click at [222, 233] on input "7" at bounding box center [213, 231] width 27 height 11
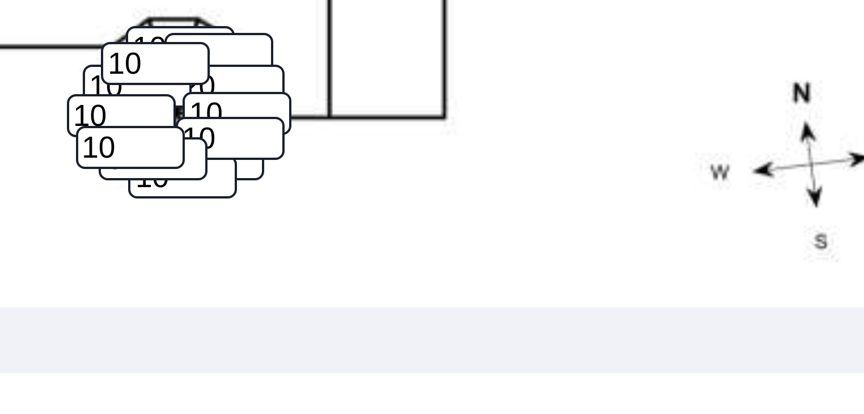
click at [222, 227] on input "8" at bounding box center [213, 231] width 27 height 11
click at [222, 227] on input "9" at bounding box center [213, 231] width 27 height 11
click at [222, 227] on input "10" at bounding box center [213, 231] width 27 height 11
click at [222, 227] on input "11" at bounding box center [213, 231] width 27 height 11
click at [222, 227] on input "12" at bounding box center [213, 231] width 27 height 11
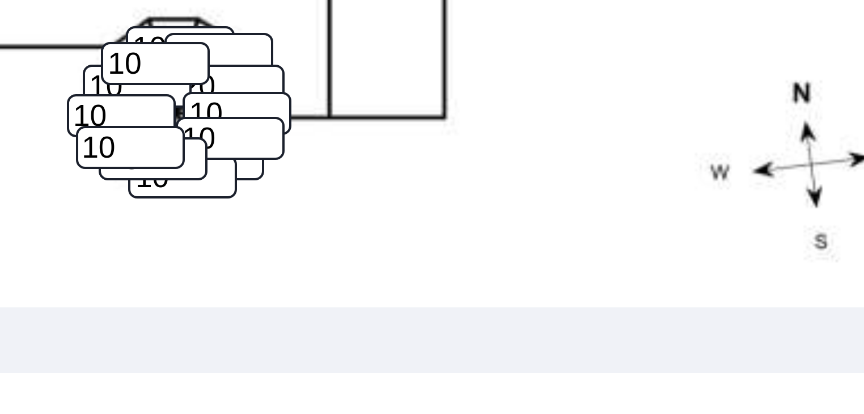
click at [222, 227] on input "13" at bounding box center [213, 231] width 27 height 11
click at [222, 227] on input "14" at bounding box center [213, 231] width 27 height 11
click at [222, 227] on input "15" at bounding box center [213, 231] width 27 height 11
click at [222, 227] on input "16" at bounding box center [213, 231] width 27 height 11
click at [222, 227] on input "17" at bounding box center [213, 231] width 27 height 11
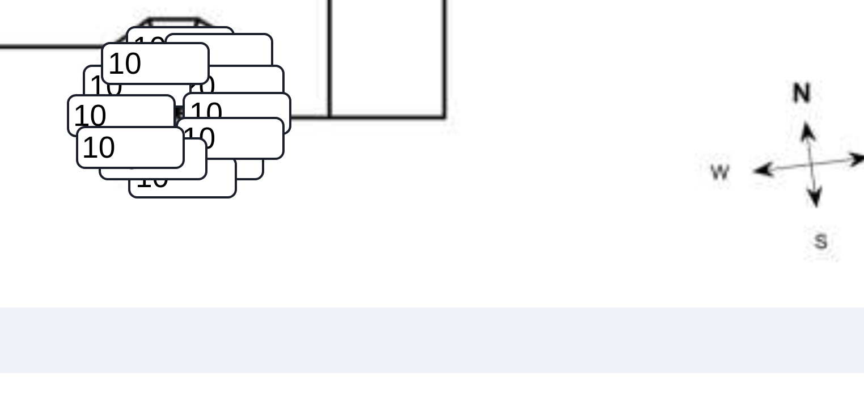
click at [222, 227] on input "18" at bounding box center [213, 231] width 27 height 11
click at [222, 227] on input "19" at bounding box center [213, 231] width 27 height 11
click at [222, 227] on input "20" at bounding box center [213, 231] width 27 height 11
click at [222, 227] on input "21" at bounding box center [213, 231] width 27 height 11
click at [222, 227] on input "22" at bounding box center [213, 231] width 27 height 11
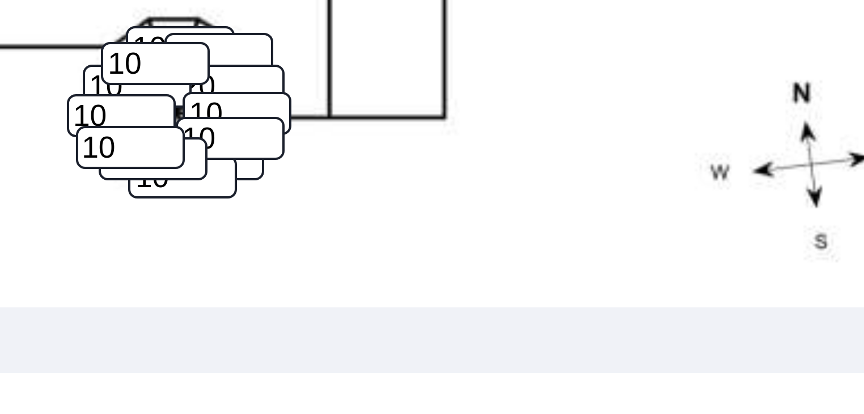
click at [222, 227] on input "24" at bounding box center [213, 231] width 27 height 11
click at [222, 227] on input "25" at bounding box center [213, 231] width 27 height 11
click at [222, 227] on input "26" at bounding box center [213, 231] width 27 height 11
click at [222, 227] on input "27" at bounding box center [213, 231] width 27 height 11
click at [222, 227] on input "28" at bounding box center [213, 231] width 27 height 11
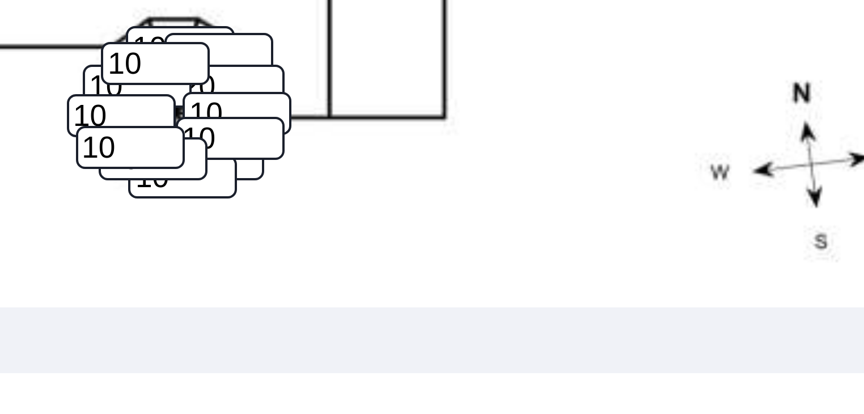
click at [222, 227] on input "29" at bounding box center [213, 231] width 27 height 11
click at [221, 233] on input "16" at bounding box center [213, 231] width 27 height 11
click at [221, 233] on input "15" at bounding box center [213, 231] width 27 height 11
click at [221, 233] on input "14" at bounding box center [213, 231] width 27 height 11
click at [221, 233] on input "13" at bounding box center [213, 231] width 27 height 11
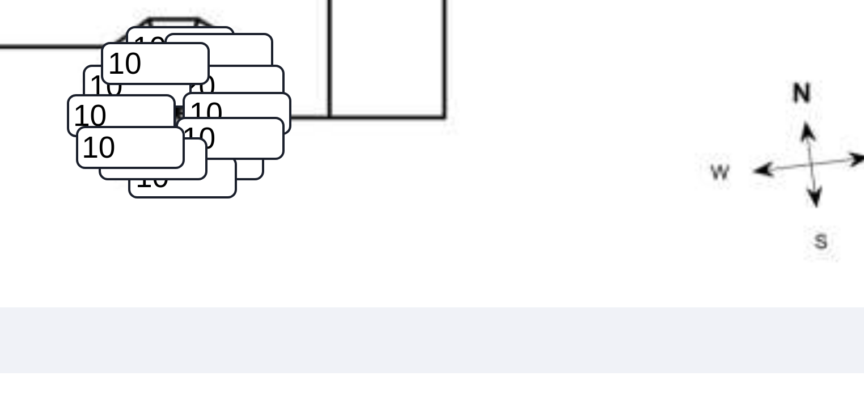
click at [221, 233] on input "12" at bounding box center [213, 231] width 27 height 11
click at [221, 233] on input "11" at bounding box center [213, 231] width 27 height 11
click at [221, 233] on input "10" at bounding box center [213, 231] width 27 height 11
click at [221, 233] on input "9" at bounding box center [213, 231] width 27 height 11
click at [221, 233] on input "8" at bounding box center [213, 231] width 27 height 11
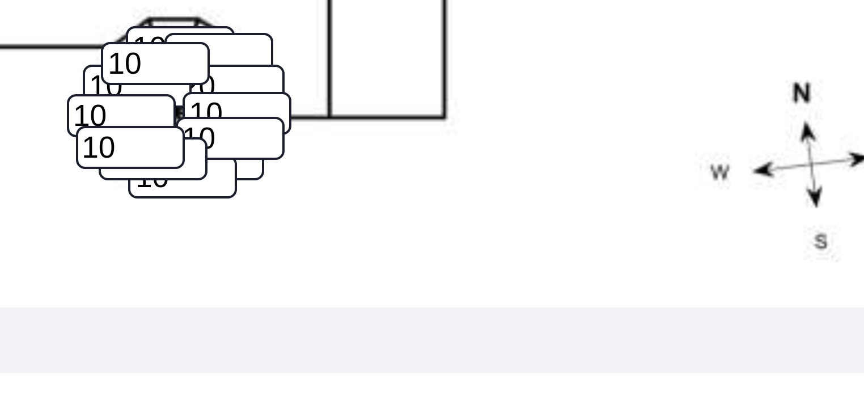
click at [221, 233] on input "7" at bounding box center [213, 231] width 27 height 11
click at [221, 233] on input "6" at bounding box center [213, 231] width 27 height 11
click at [221, 233] on input "5" at bounding box center [213, 231] width 27 height 11
click at [221, 233] on input "4" at bounding box center [213, 231] width 27 height 11
click at [221, 233] on input "3" at bounding box center [213, 231] width 27 height 11
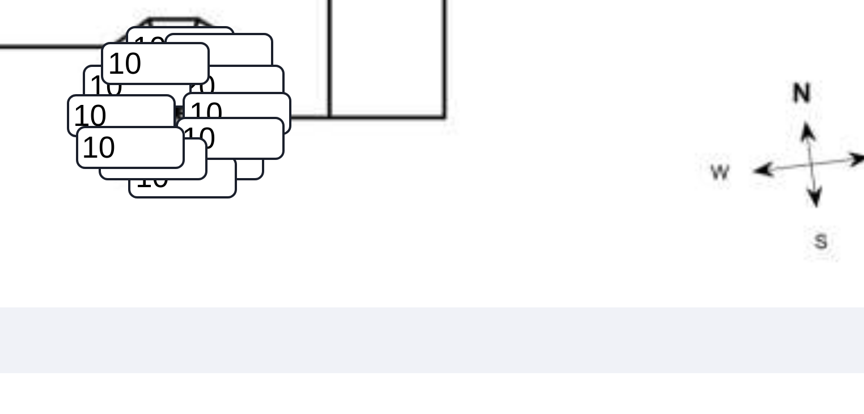
click at [221, 233] on input "2" at bounding box center [213, 231] width 27 height 11
click at [221, 233] on input "1" at bounding box center [213, 231] width 27 height 11
click at [221, 233] on input "0" at bounding box center [213, 231] width 27 height 11
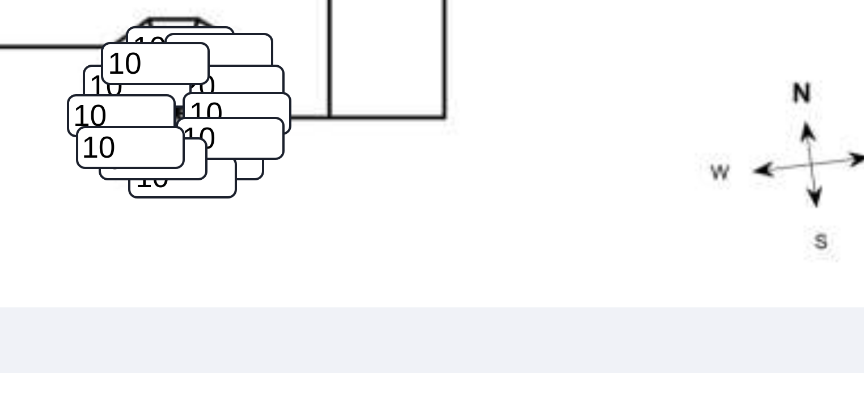
click at [221, 233] on input "0" at bounding box center [213, 231] width 27 height 11
click at [222, 227] on input "1" at bounding box center [213, 231] width 27 height 11
click at [222, 227] on input "2" at bounding box center [213, 231] width 27 height 11
click at [222, 227] on input "3" at bounding box center [213, 231] width 27 height 11
click at [222, 227] on input "4" at bounding box center [213, 231] width 27 height 11
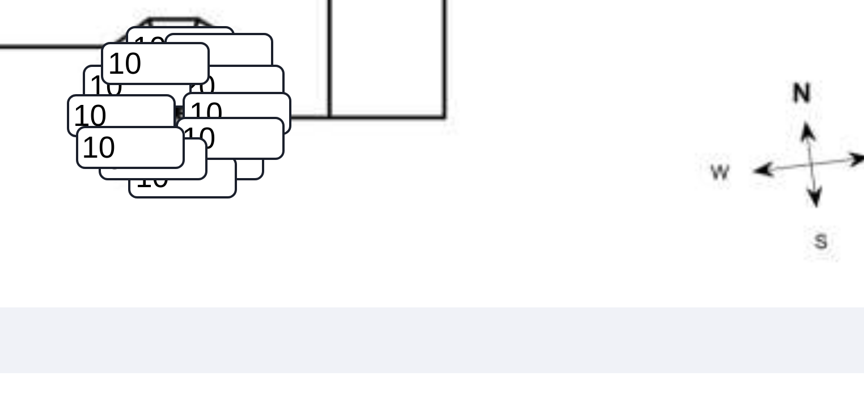
click at [222, 227] on input "5" at bounding box center [213, 231] width 27 height 11
click at [222, 227] on input "6" at bounding box center [213, 231] width 27 height 11
click at [222, 227] on input "7" at bounding box center [213, 231] width 27 height 11
click at [222, 227] on input "8" at bounding box center [213, 231] width 27 height 11
click at [222, 227] on input "9" at bounding box center [213, 231] width 27 height 11
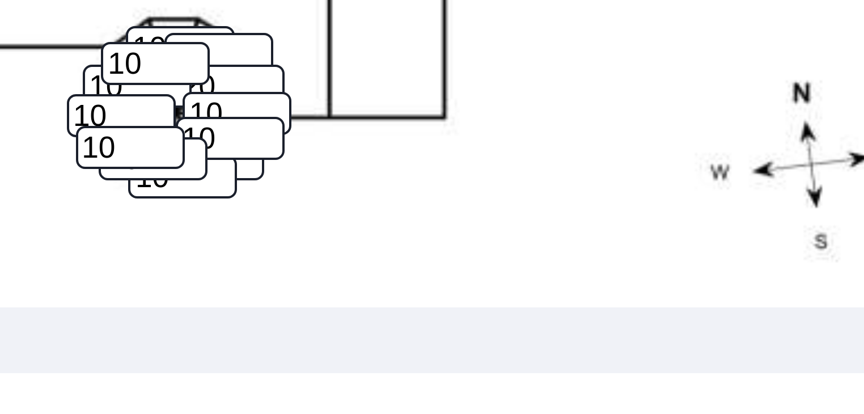
click at [222, 227] on input "10" at bounding box center [213, 231] width 27 height 11
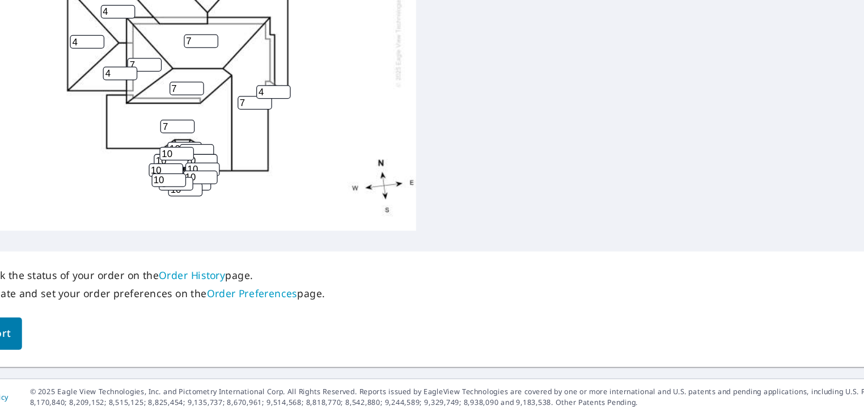
scroll to position [0, 0]
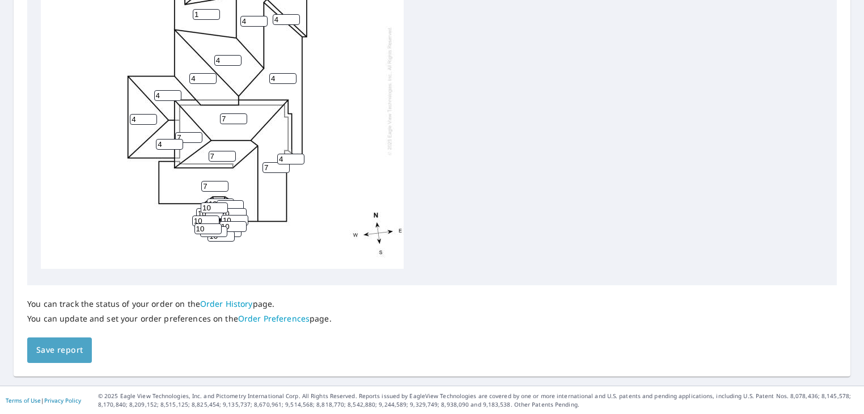
click at [71, 348] on span "Save report" at bounding box center [59, 350] width 47 height 14
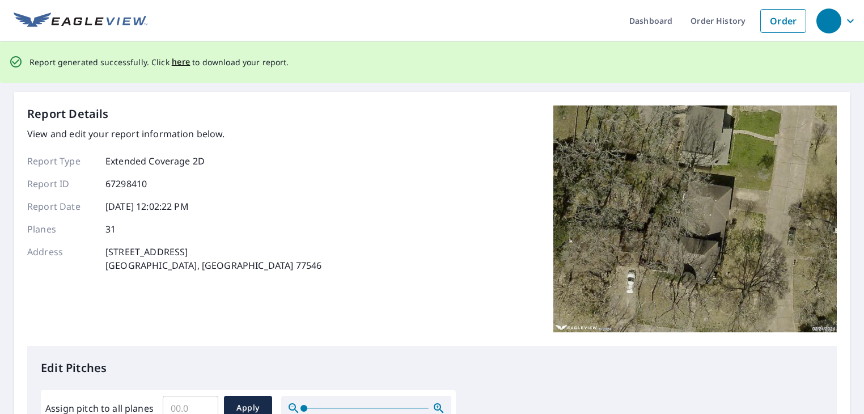
click at [178, 58] on span "here" at bounding box center [181, 62] width 19 height 14
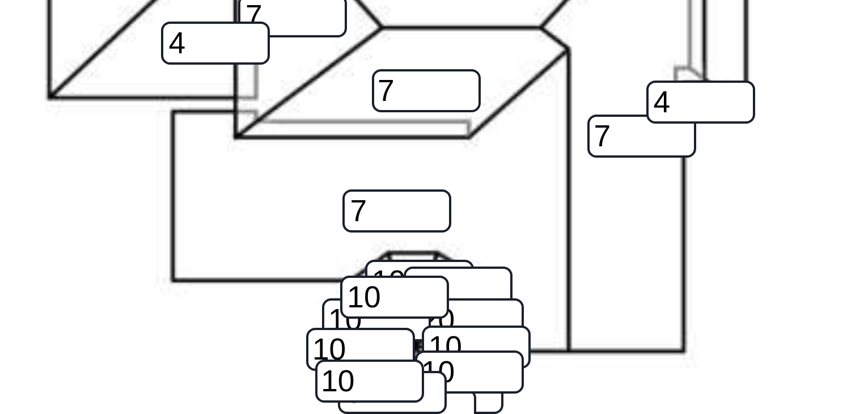
scroll to position [393, 0]
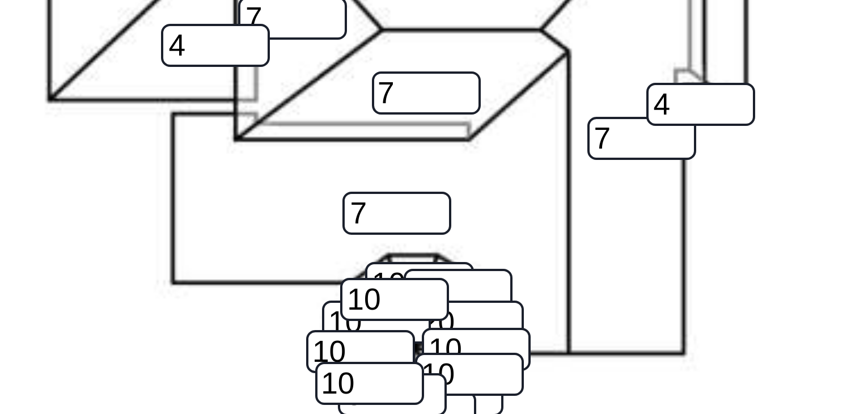
click at [216, 316] on input "8" at bounding box center [213, 321] width 27 height 11
click at [222, 316] on input "7" at bounding box center [213, 321] width 27 height 11
click at [222, 316] on input "6" at bounding box center [213, 321] width 27 height 11
click at [222, 316] on input "5" at bounding box center [213, 321] width 27 height 11
click at [222, 316] on input "4" at bounding box center [213, 321] width 27 height 11
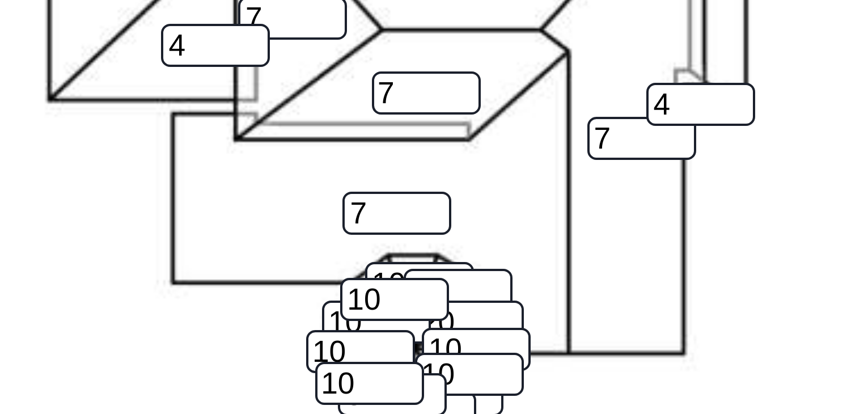
click at [222, 316] on input "3" at bounding box center [213, 321] width 27 height 11
click at [222, 316] on input "2" at bounding box center [213, 321] width 27 height 11
click at [222, 316] on input "1" at bounding box center [213, 321] width 27 height 11
click at [222, 316] on input "0" at bounding box center [213, 321] width 27 height 11
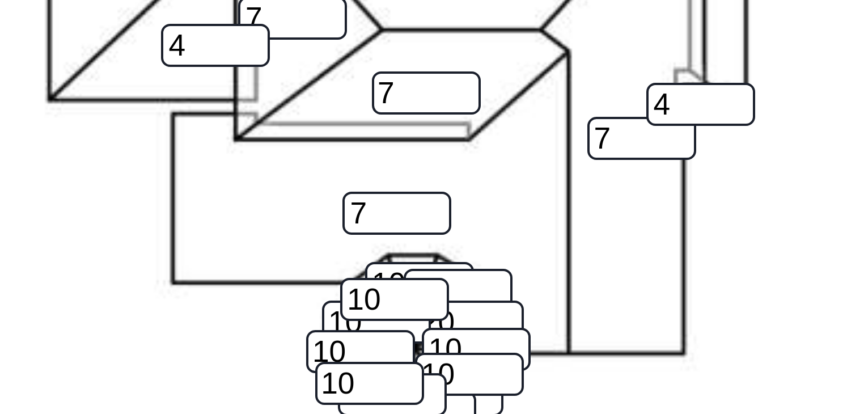
click at [222, 316] on input "1" at bounding box center [213, 321] width 27 height 11
click at [222, 316] on input "2" at bounding box center [213, 321] width 27 height 11
click at [222, 316] on input "3" at bounding box center [213, 321] width 27 height 11
click at [222, 316] on input "4" at bounding box center [213, 321] width 27 height 11
click at [222, 316] on input "5" at bounding box center [213, 321] width 27 height 11
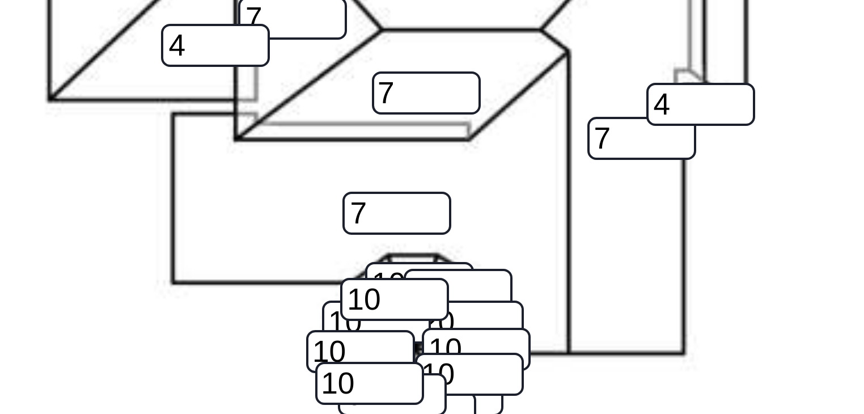
click at [222, 316] on input "6" at bounding box center [213, 321] width 27 height 11
click at [222, 316] on input "7" at bounding box center [213, 321] width 27 height 11
click at [222, 316] on input "8" at bounding box center [213, 321] width 27 height 11
click at [222, 316] on input "9" at bounding box center [213, 321] width 27 height 11
type input "10"
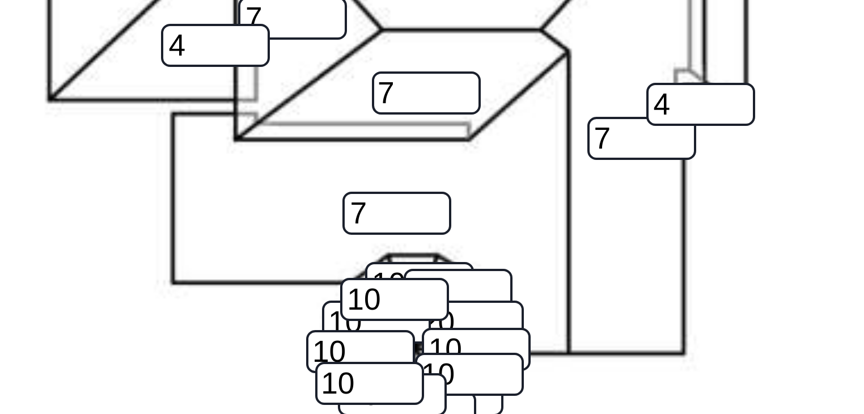
click at [222, 316] on input "10" at bounding box center [213, 321] width 27 height 11
type input "9"
click at [240, 316] on input "9" at bounding box center [227, 321] width 27 height 11
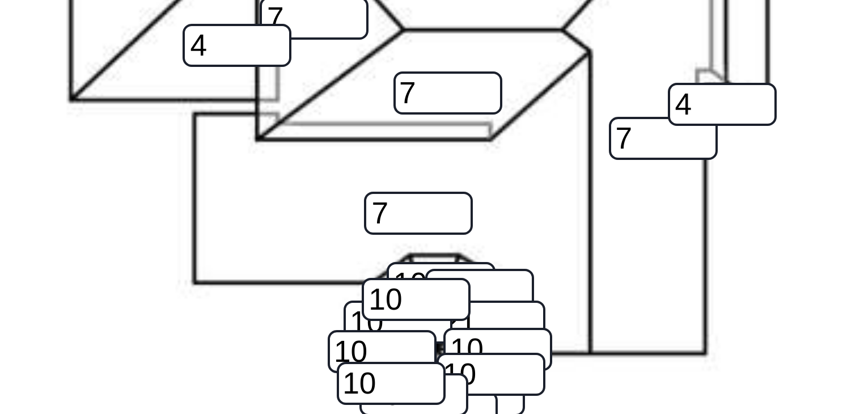
click at [239, 298] on input "21" at bounding box center [232, 303] width 27 height 11
type input "20"
click at [240, 298] on input "20" at bounding box center [232, 303] width 27 height 11
type input "8"
click at [239, 316] on input "8" at bounding box center [227, 321] width 27 height 11
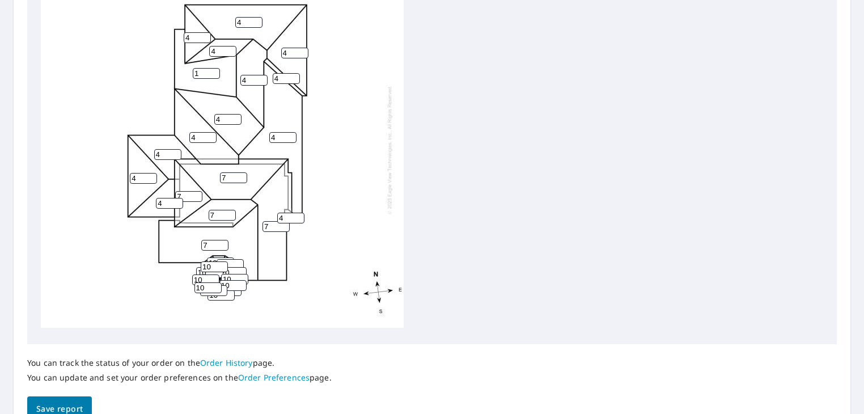
scroll to position [483, 0]
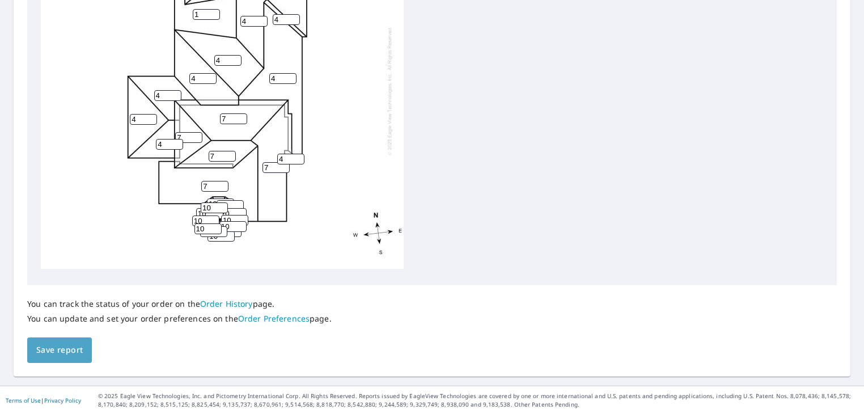
click at [76, 352] on span "Save report" at bounding box center [59, 350] width 47 height 14
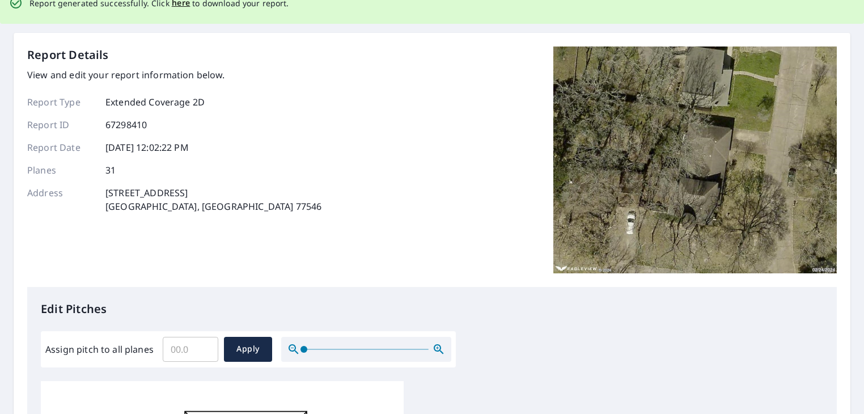
scroll to position [0, 0]
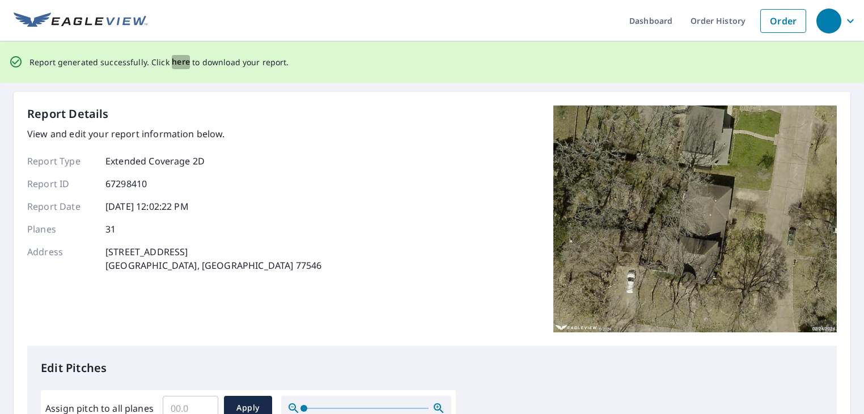
click at [176, 62] on span "here" at bounding box center [181, 62] width 19 height 14
